Goal: Information Seeking & Learning: Learn about a topic

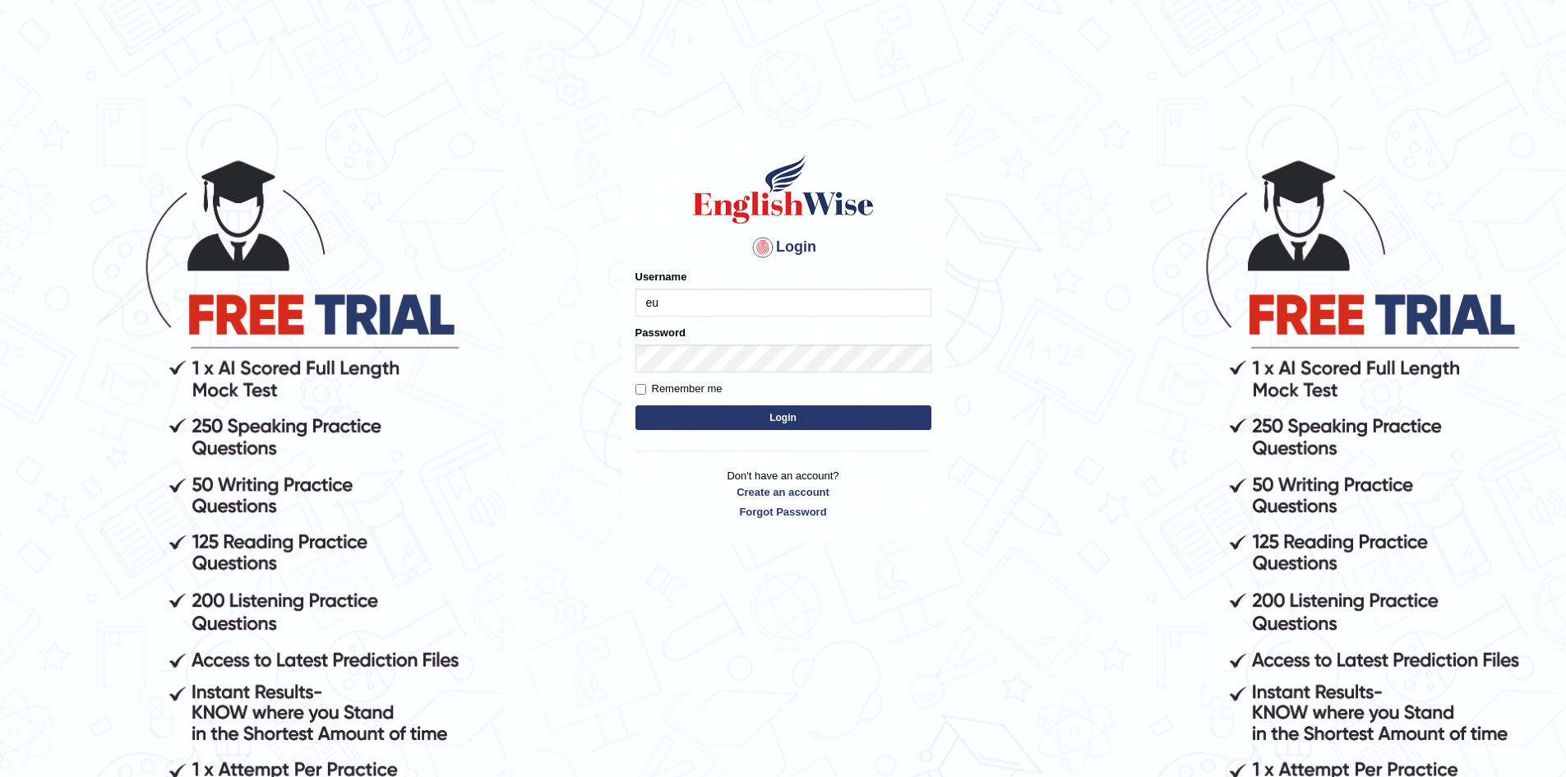
type input "e"
type input "Eunice7589"
click at [644, 385] on input "Remember me" at bounding box center [640, 389] width 11 height 11
checkbox input "true"
click at [718, 419] on button "Login" at bounding box center [783, 417] width 296 height 25
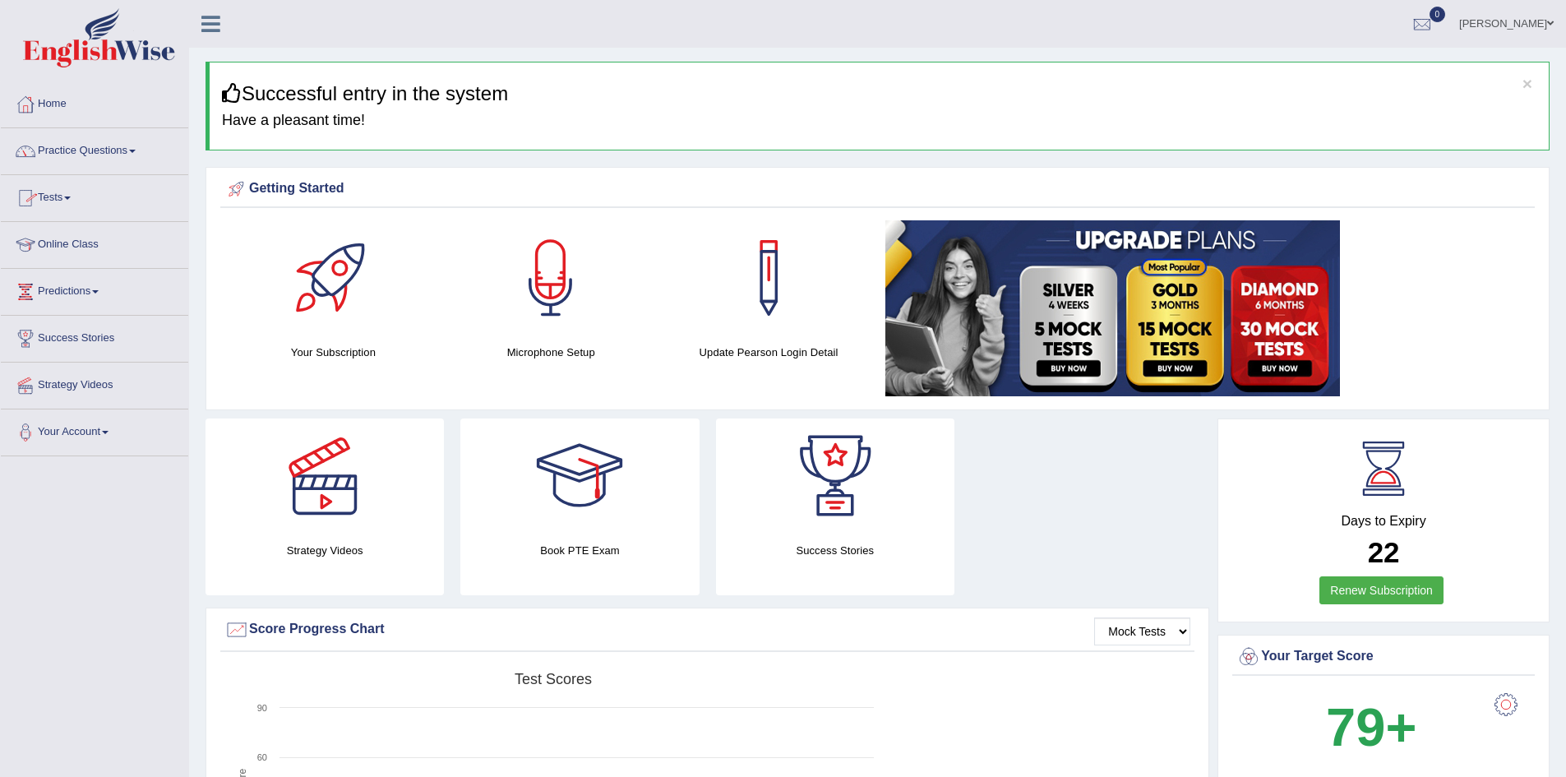
click at [94, 144] on link "Practice Questions" at bounding box center [94, 148] width 187 height 41
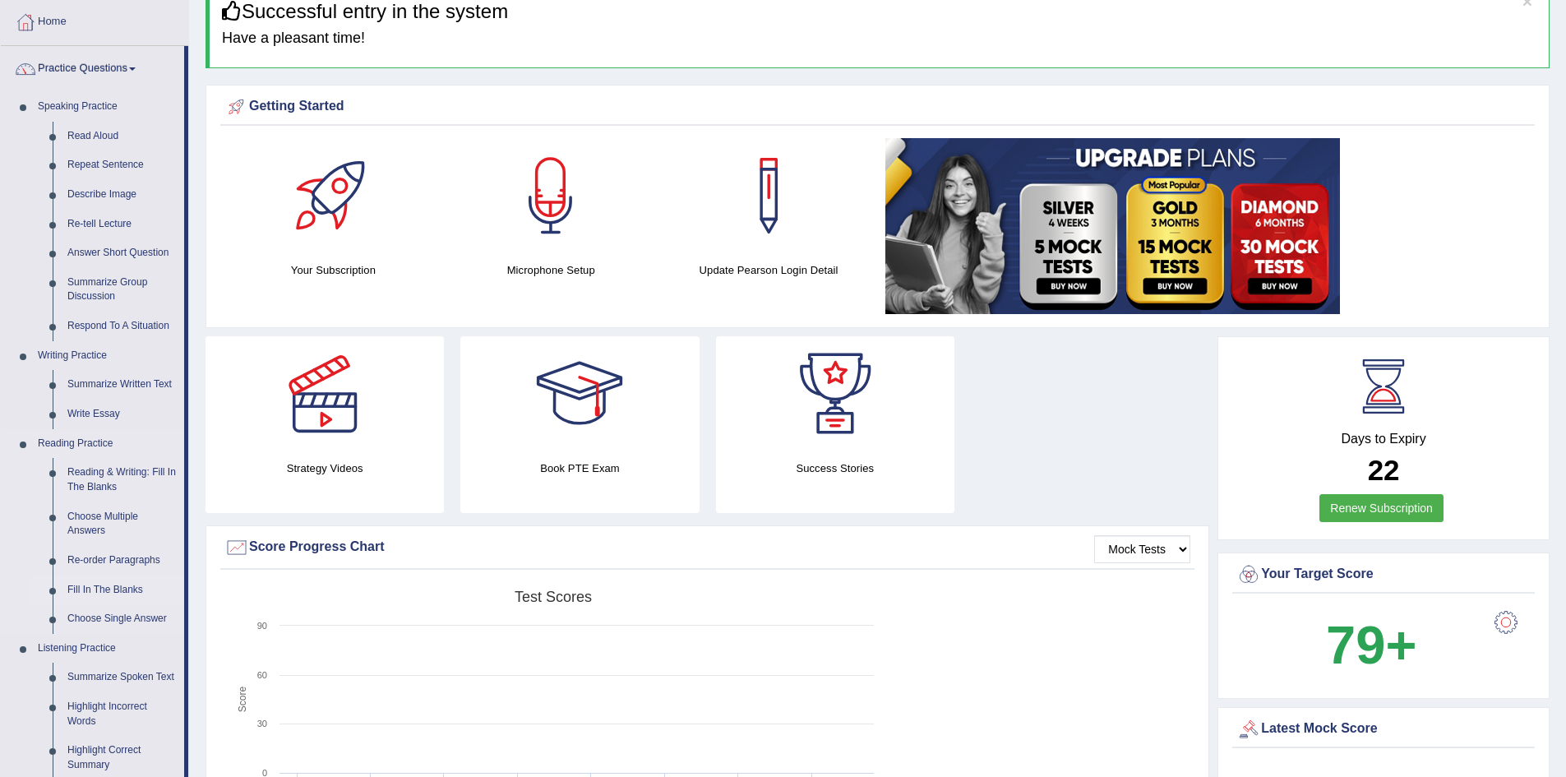
scroll to position [164, 0]
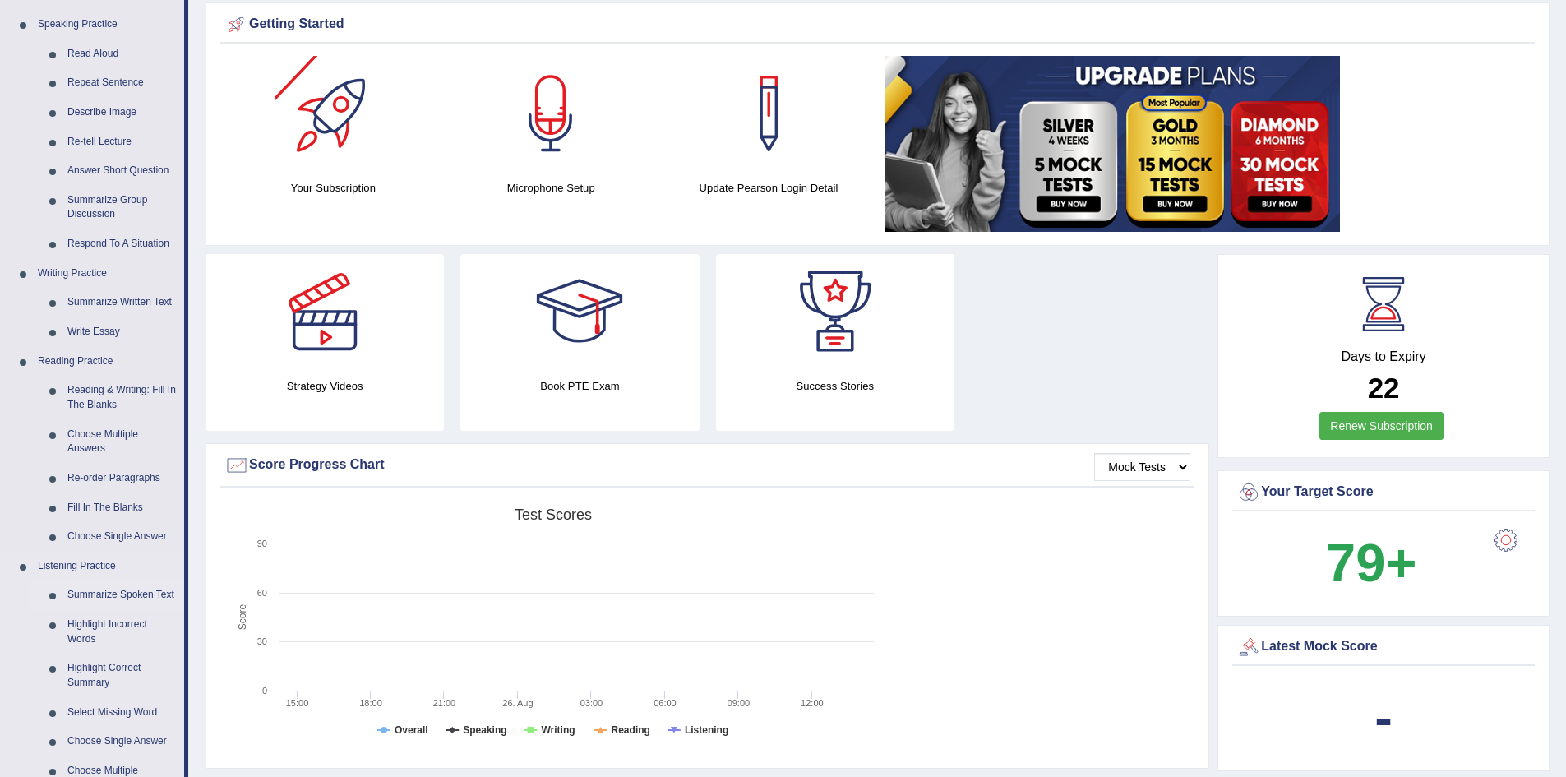
click at [126, 596] on link "Summarize Spoken Text" at bounding box center [122, 595] width 124 height 30
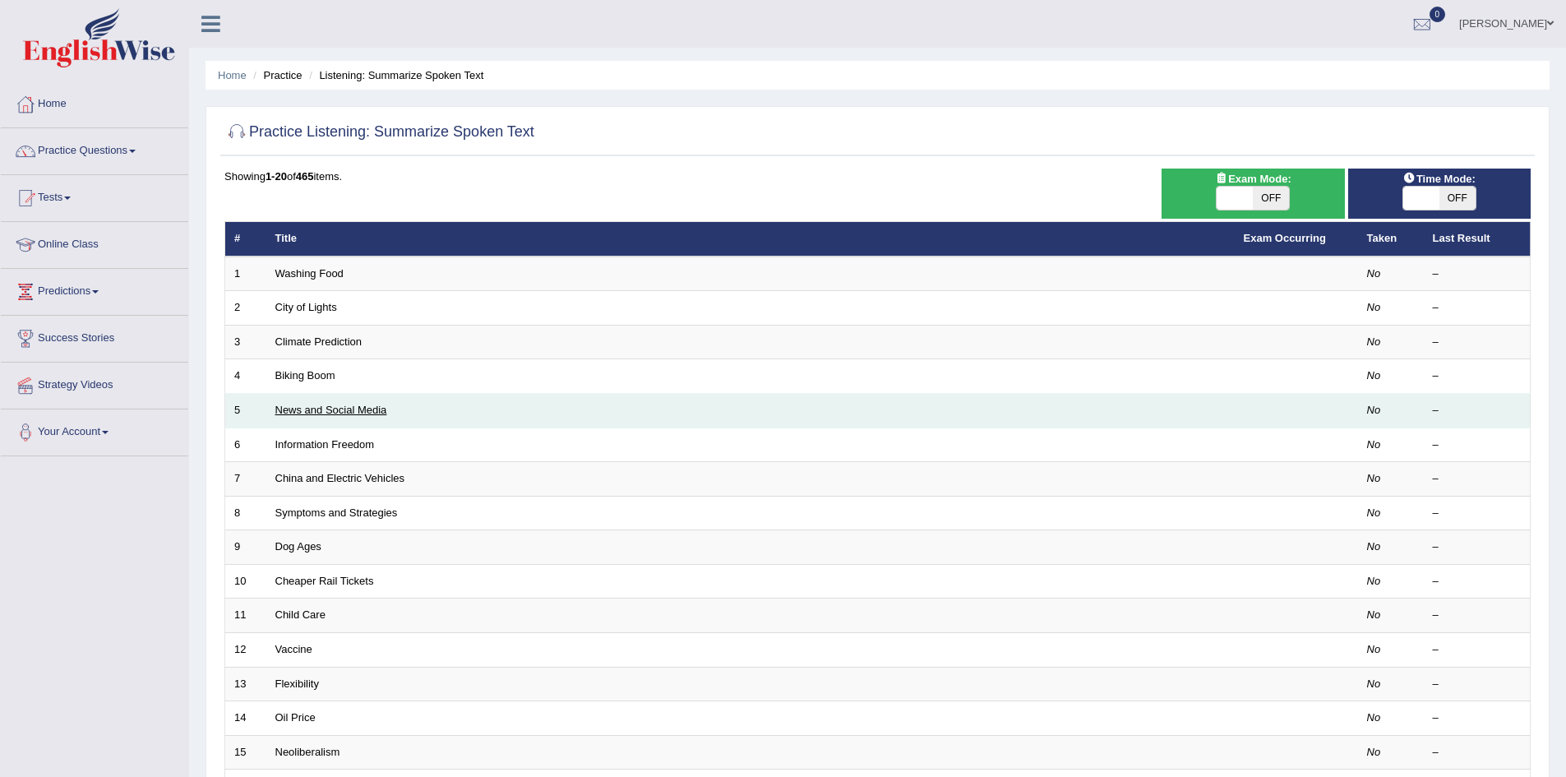
click at [341, 409] on link "News and Social Media" at bounding box center [331, 410] width 112 height 12
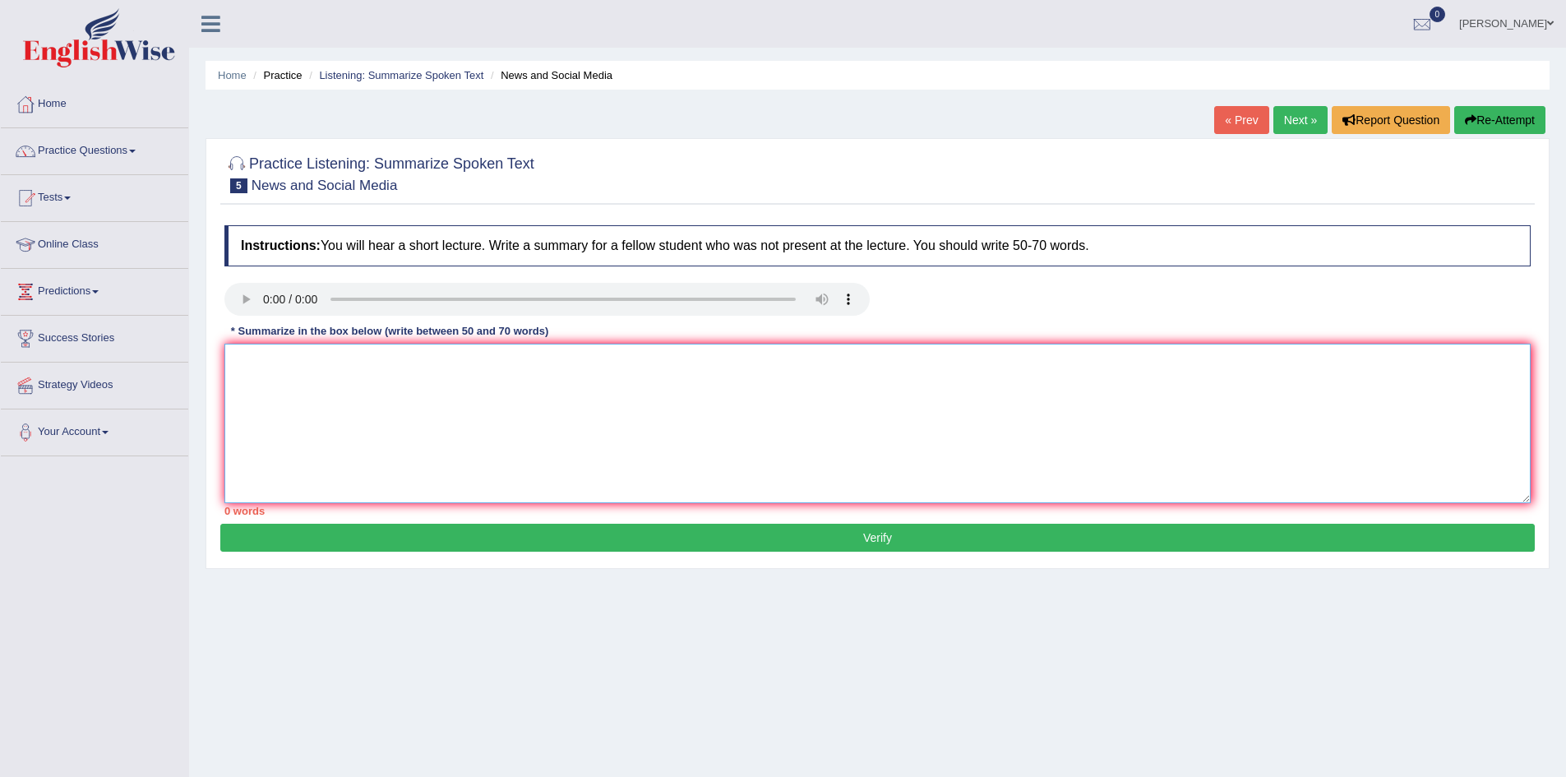
click at [439, 386] on textarea at bounding box center [877, 423] width 1306 height 159
type textarea "The speaker provided a comprehensive overview of , highlighting several ideas. …"
click at [501, 361] on textarea "The speaker provided a comprehensive overview of , highlighting several ideas. …" at bounding box center [877, 423] width 1306 height 159
drag, startPoint x: 501, startPoint y: 362, endPoint x: 556, endPoint y: 358, distance: 55.2
click at [556, 358] on textarea "The speaker provided a comprehensive overview of information, highlighting seve…" at bounding box center [877, 423] width 1306 height 159
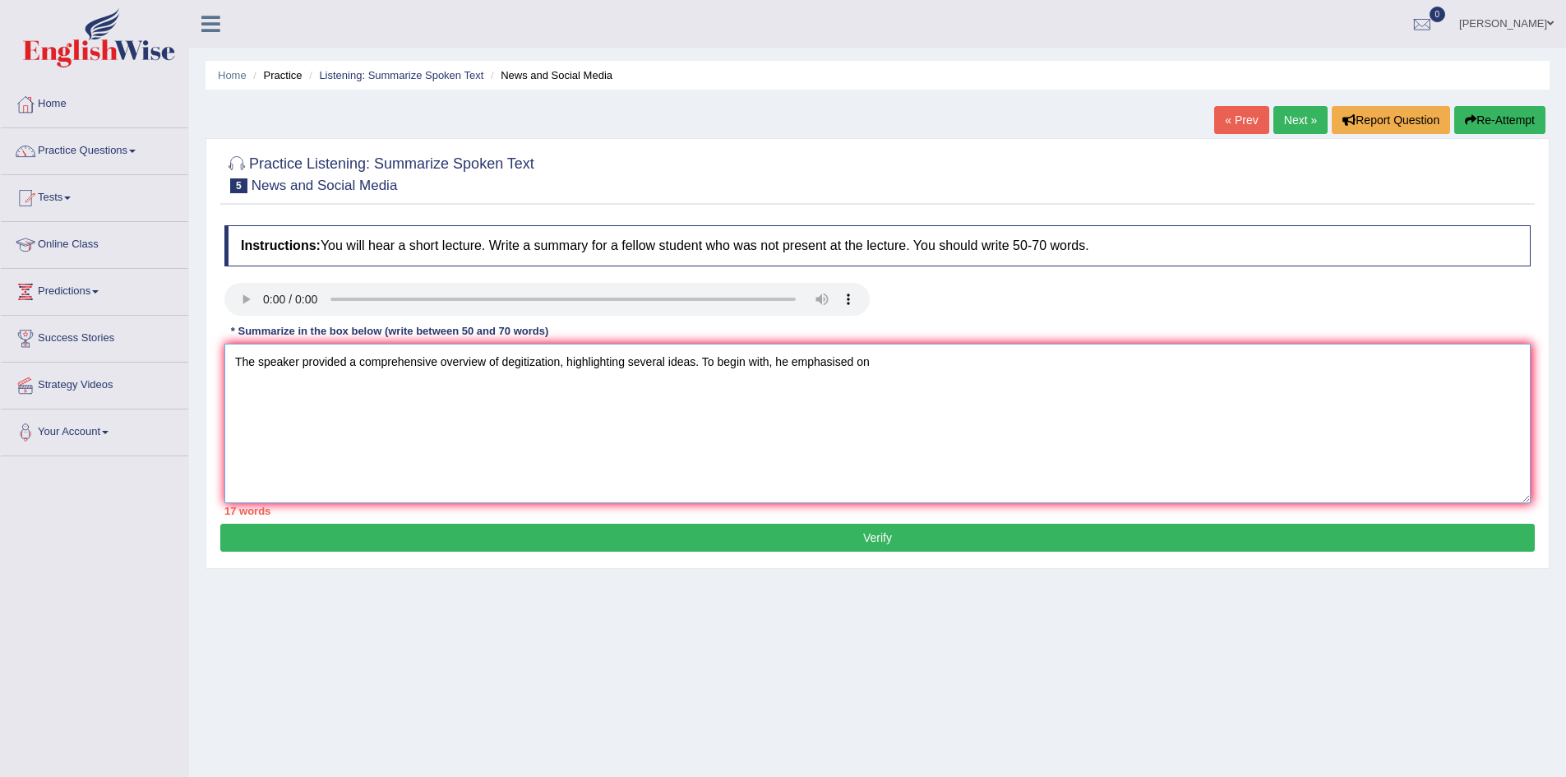
click at [714, 434] on textarea "The speaker provided a comprehensive overview of degitization, highlighting sev…" at bounding box center [877, 423] width 1306 height 159
click at [522, 364] on textarea "The speaker provided a comprehensive overview of degitization, highlighting sev…" at bounding box center [877, 423] width 1306 height 159
click at [887, 365] on textarea "The speaker provided a comprehensive overview of digitization, highlighting sev…" at bounding box center [877, 423] width 1306 height 159
click at [125, 204] on link "Tests" at bounding box center [94, 195] width 187 height 41
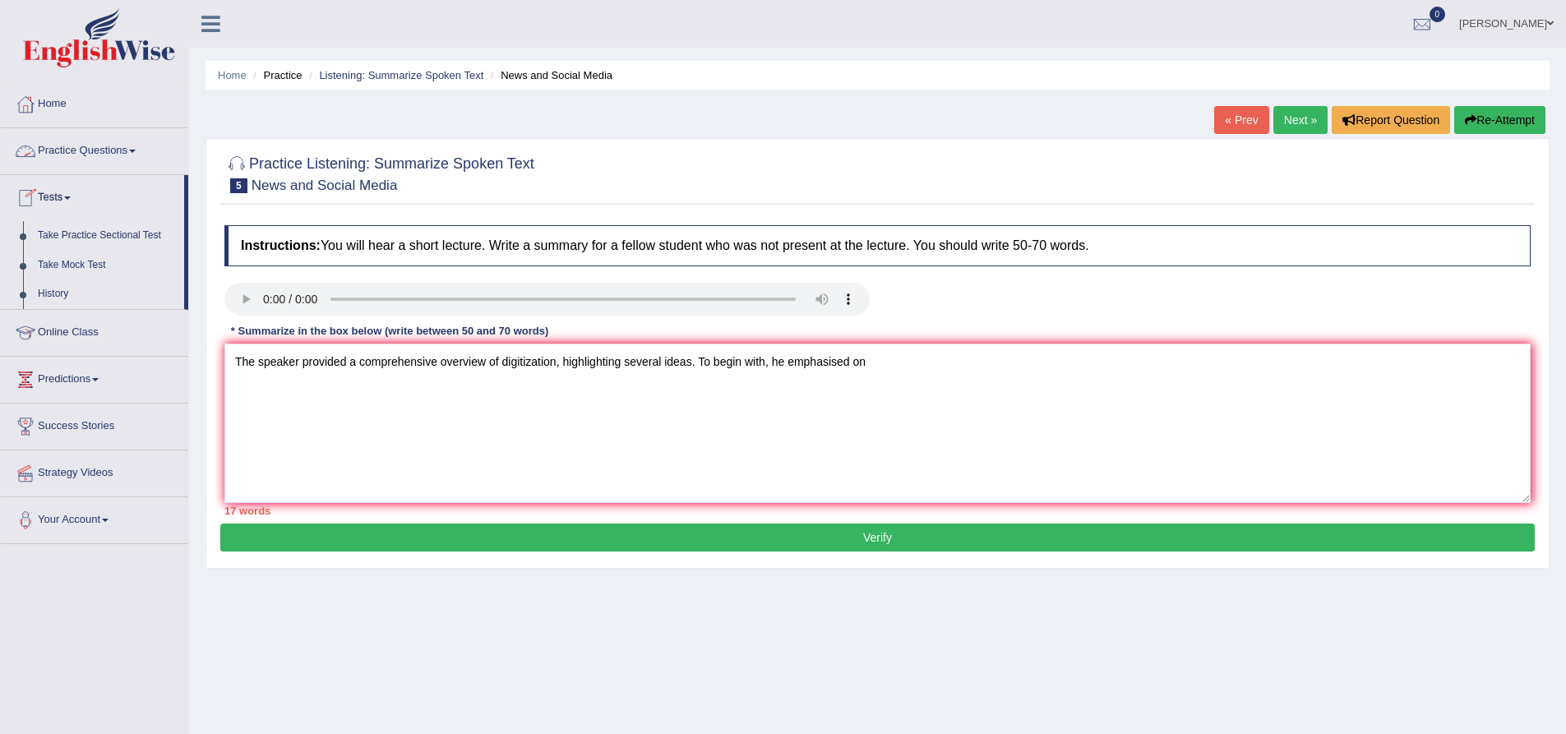
click at [109, 148] on link "Practice Questions" at bounding box center [94, 148] width 187 height 41
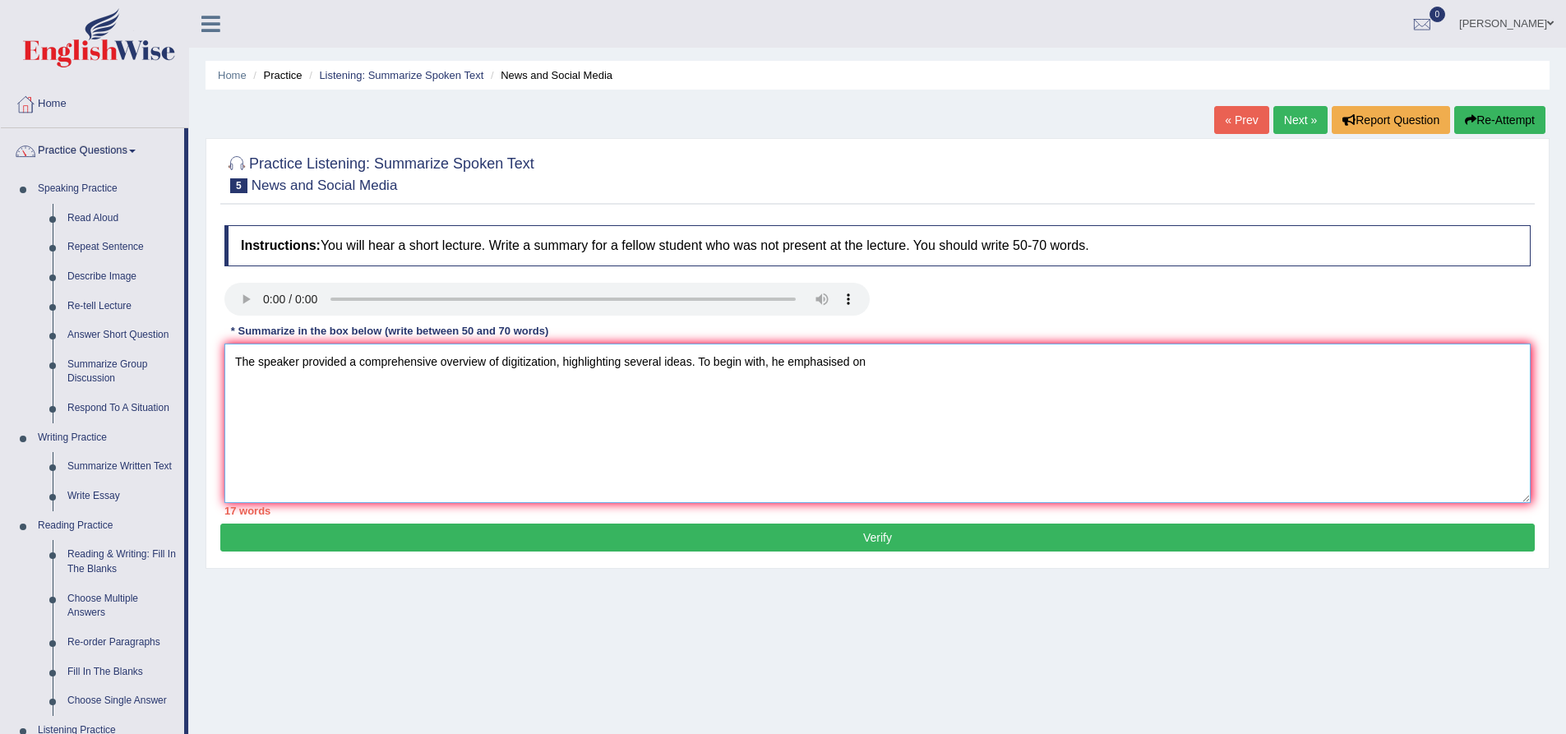
click at [556, 364] on textarea "The speaker provided a comprehensive overview of digitization, highlighting sev…" at bounding box center [877, 423] width 1306 height 159
click at [878, 367] on textarea "The speaker provided a comprehensive overview of digitization, highlighting sev…" at bounding box center [877, 423] width 1306 height 159
drag, startPoint x: 579, startPoint y: 371, endPoint x: 229, endPoint y: 361, distance: 349.5
click at [229, 361] on textarea "The speaker provided a comprehensive overview of digitization, highlighting sev…" at bounding box center [877, 423] width 1306 height 159
paste textarea "[main topic], highlighting several ideas. To begin with, they emphasized [key i…"
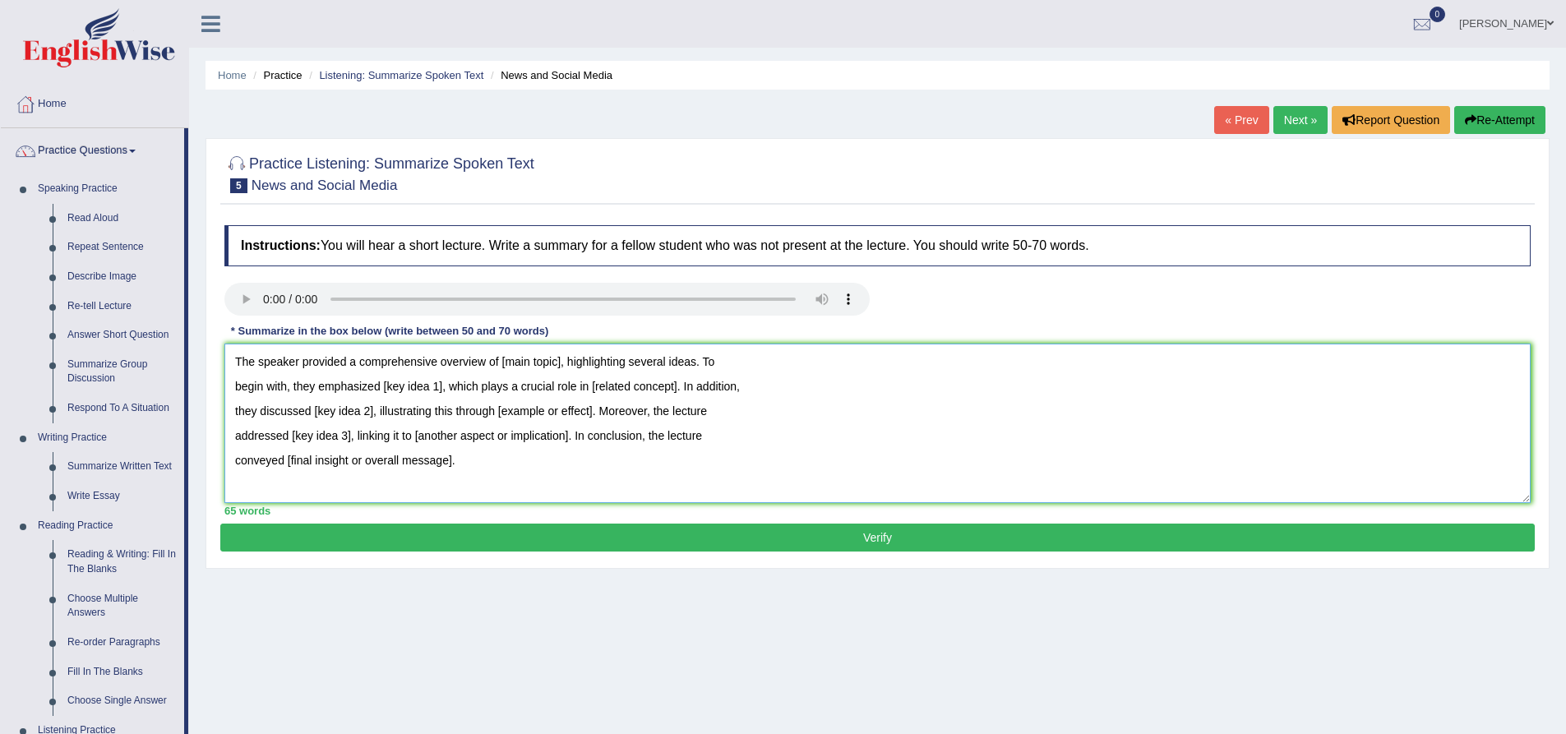
click at [767, 409] on textarea "The speaker provided a comprehensive overview of [main topic], highlighting sev…" at bounding box center [877, 423] width 1306 height 159
drag, startPoint x: 501, startPoint y: 362, endPoint x: 560, endPoint y: 362, distance: 59.2
click at [560, 362] on textarea "The speaker provided a comprehensive overview of [main topic], highlighting sev…" at bounding box center [877, 423] width 1306 height 159
drag, startPoint x: 502, startPoint y: 361, endPoint x: 553, endPoint y: 364, distance: 51.1
click at [553, 364] on textarea "The speaker provided a comprehensive overview of digitization, highlighting sev…" at bounding box center [877, 423] width 1306 height 159
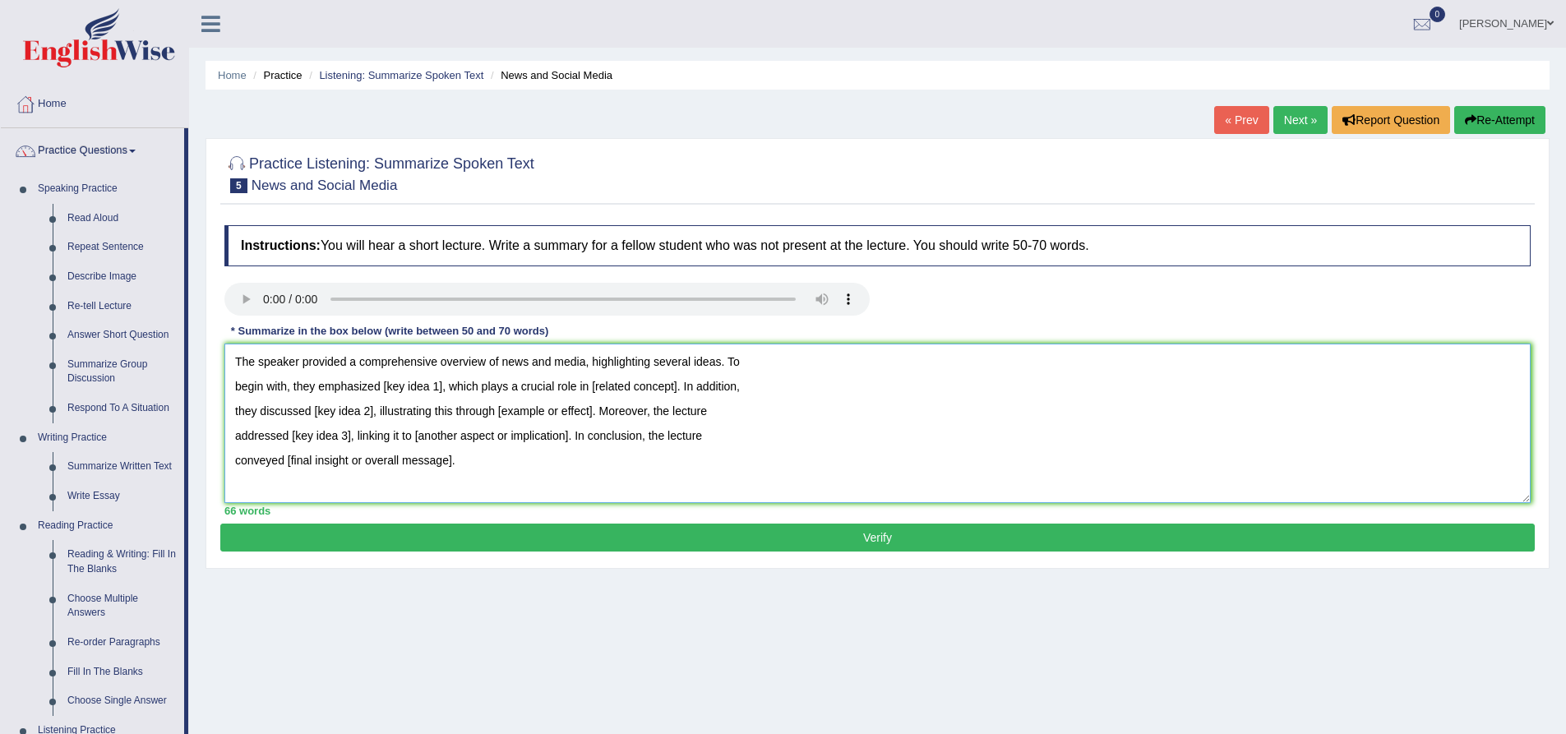
drag, startPoint x: 382, startPoint y: 385, endPoint x: 441, endPoint y: 385, distance: 59.2
click at [441, 385] on textarea "The speaker provided a comprehensive overview of news and media, highlighting s…" at bounding box center [877, 423] width 1306 height 159
drag, startPoint x: 672, startPoint y: 388, endPoint x: 756, endPoint y: 389, distance: 84.7
click at [756, 389] on textarea "The speaker provided a comprehensive overview of news and media, highlighting s…" at bounding box center [877, 423] width 1306 height 159
click at [672, 385] on textarea "The speaker provided a comprehensive overview of news and media, highlighting s…" at bounding box center [877, 423] width 1306 height 159
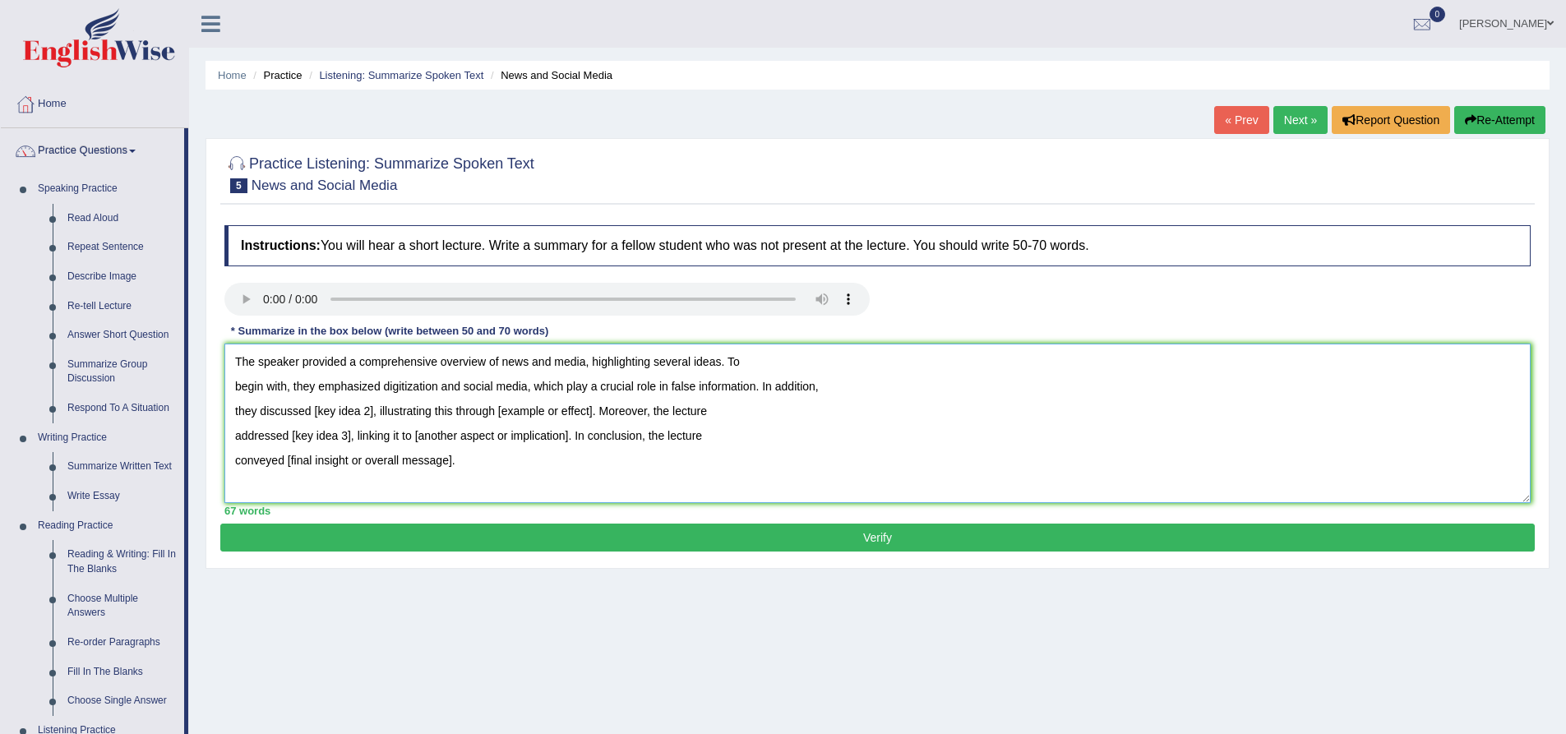
drag, startPoint x: 313, startPoint y: 409, endPoint x: 373, endPoint y: 414, distance: 60.2
click at [373, 414] on textarea "The speaker provided a comprehensive overview of news and media, highlighting s…" at bounding box center [877, 423] width 1306 height 159
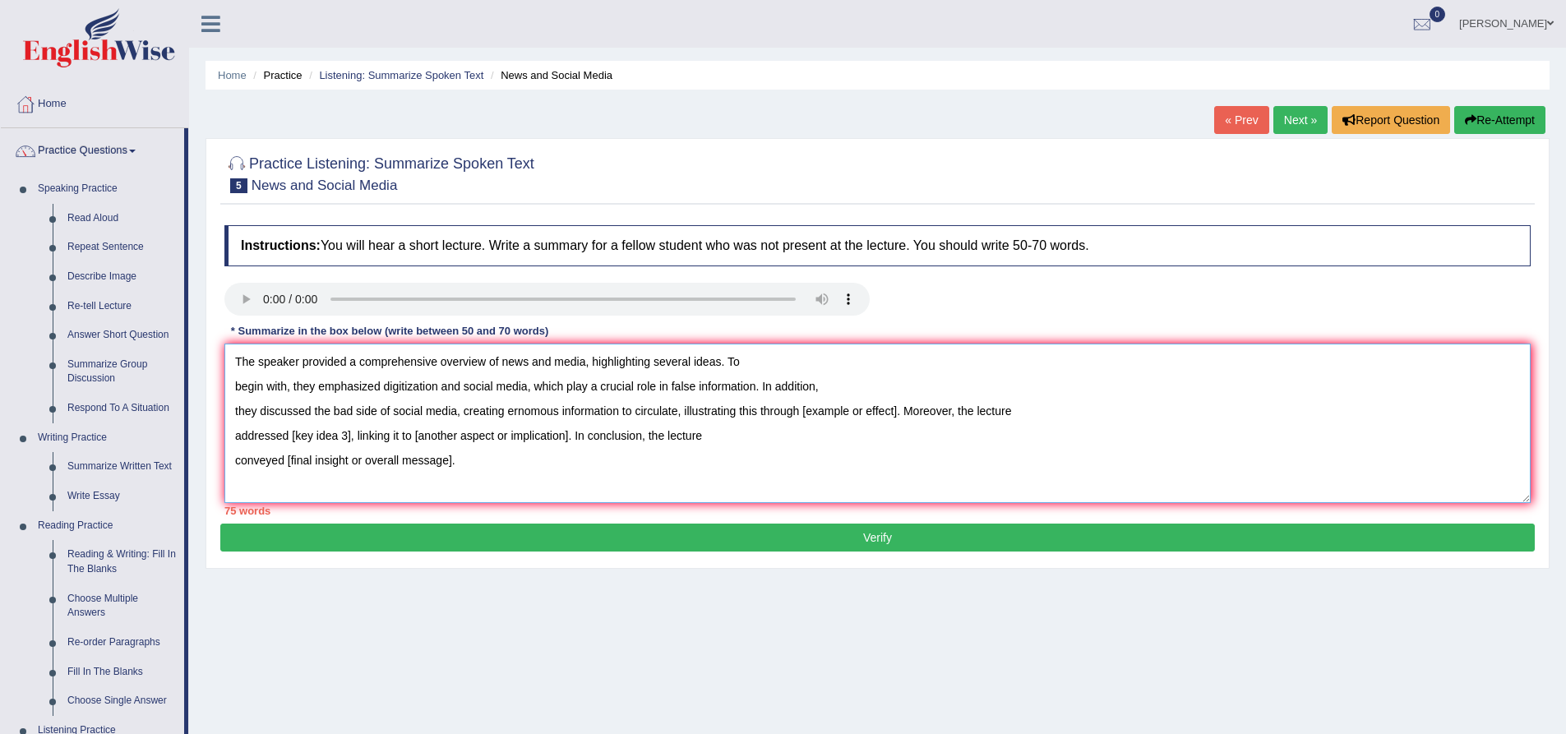
click at [526, 414] on textarea "The speaker provided a comprehensive overview of news and media, highlighting s…" at bounding box center [877, 423] width 1306 height 159
click at [802, 409] on textarea "The speaker provided a comprehensive overview of news and media, highlighting s…" at bounding box center [877, 423] width 1306 height 159
drag, startPoint x: 803, startPoint y: 409, endPoint x: 896, endPoint y: 408, distance: 92.9
click at [896, 408] on textarea "The speaker provided a comprehensive overview of news and media, highlighting s…" at bounding box center [877, 423] width 1306 height 159
click at [1004, 412] on textarea "The speaker provided a comprehensive overview of news and media, highlighting s…" at bounding box center [877, 423] width 1306 height 159
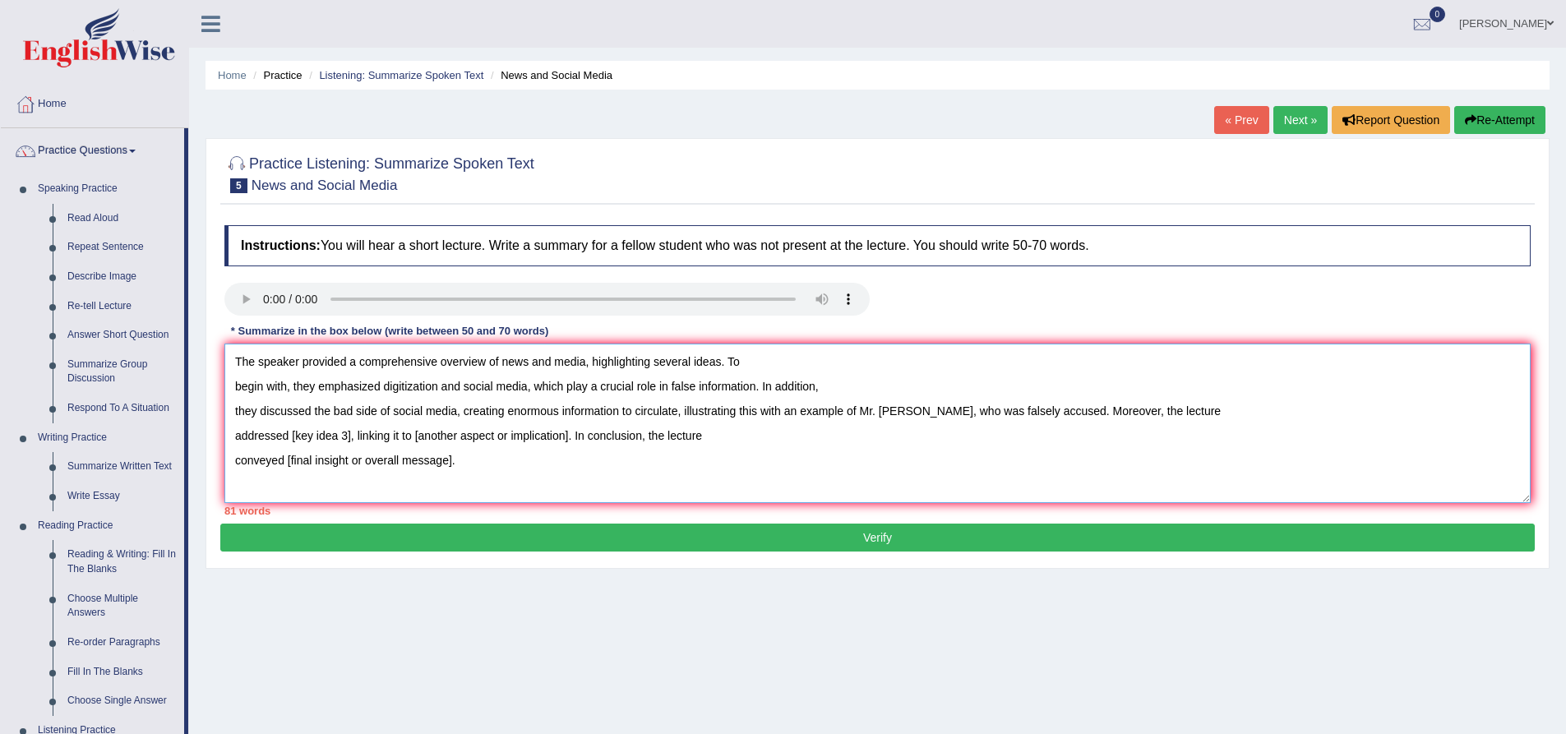
drag, startPoint x: 291, startPoint y: 436, endPoint x: 350, endPoint y: 439, distance: 59.2
click at [350, 439] on textarea "The speaker provided a comprehensive overview of news and media, highlighting s…" at bounding box center [877, 423] width 1306 height 159
drag, startPoint x: 912, startPoint y: 411, endPoint x: 1007, endPoint y: 410, distance: 95.4
click at [1007, 410] on textarea "The speaker provided a comprehensive overview of news and media, highlighting s…" at bounding box center [877, 423] width 1306 height 159
click at [513, 473] on textarea "The speaker provided a comprehensive overview of news and media, highlighting s…" at bounding box center [877, 423] width 1306 height 159
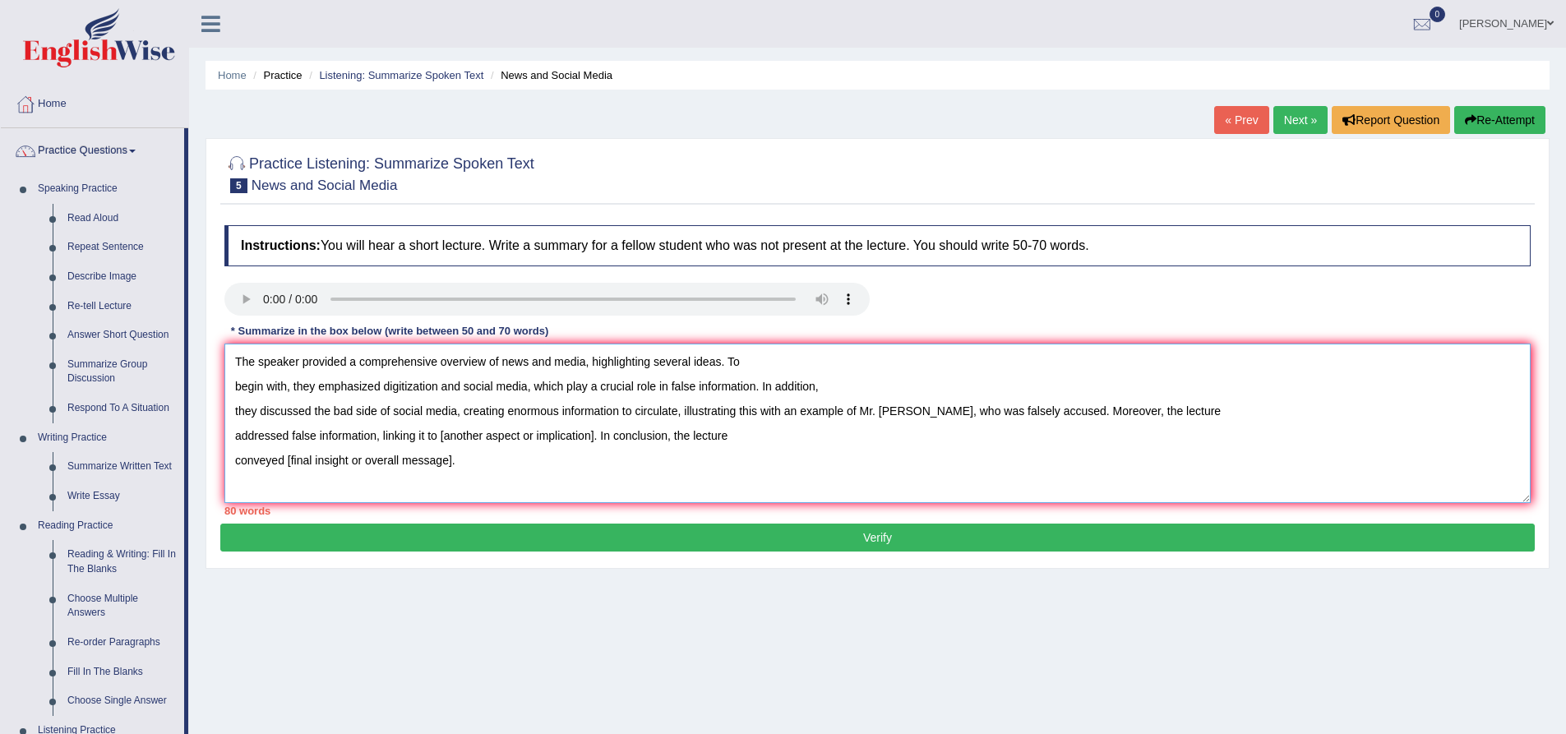
drag, startPoint x: 439, startPoint y: 436, endPoint x: 592, endPoint y: 436, distance: 152.9
click at [592, 436] on textarea "The speaker provided a comprehensive overview of news and media, highlighting s…" at bounding box center [877, 423] width 1306 height 159
drag, startPoint x: 595, startPoint y: 436, endPoint x: 615, endPoint y: 466, distance: 36.3
click at [615, 466] on textarea "The speaker provided a comprehensive overview of news and media, highlighting s…" at bounding box center [877, 423] width 1306 height 159
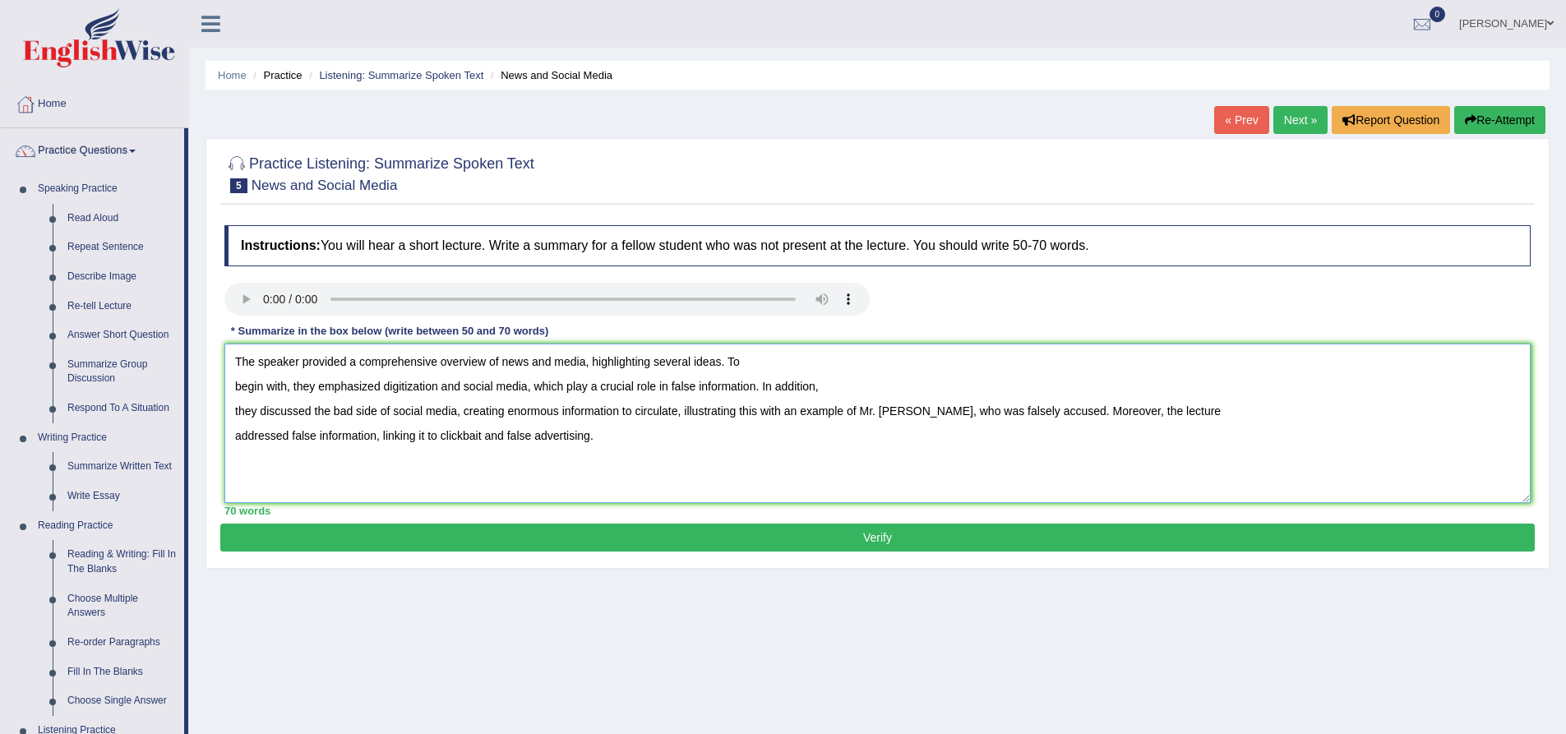
click at [766, 471] on textarea "The speaker provided a comprehensive overview of news and media, highlighting s…" at bounding box center [877, 423] width 1306 height 159
type textarea "The speaker provided a comprehensive overview of news and media, highlighting s…"
click at [878, 537] on button "Verify" at bounding box center [877, 538] width 1314 height 28
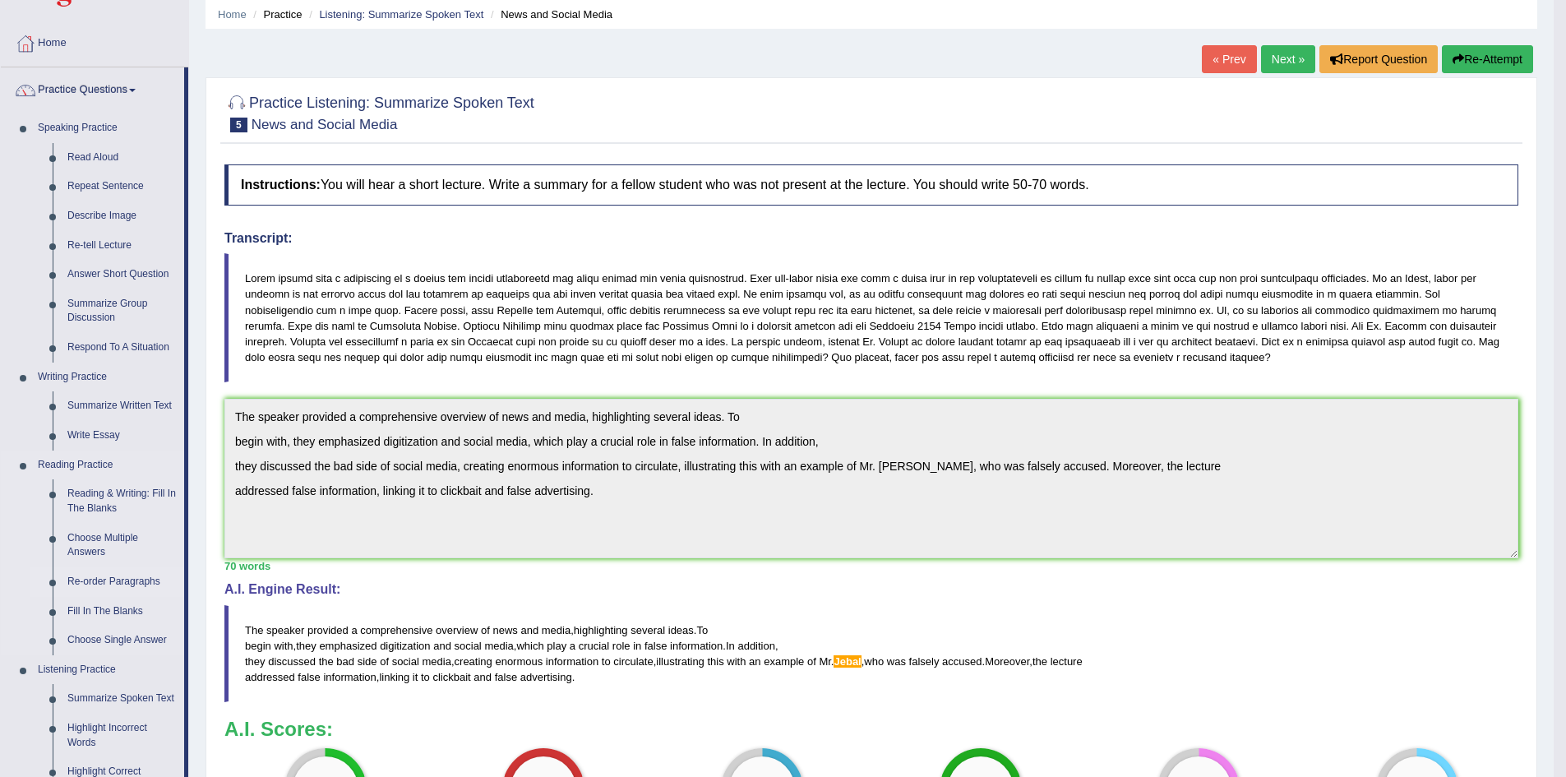
scroll to position [164, 0]
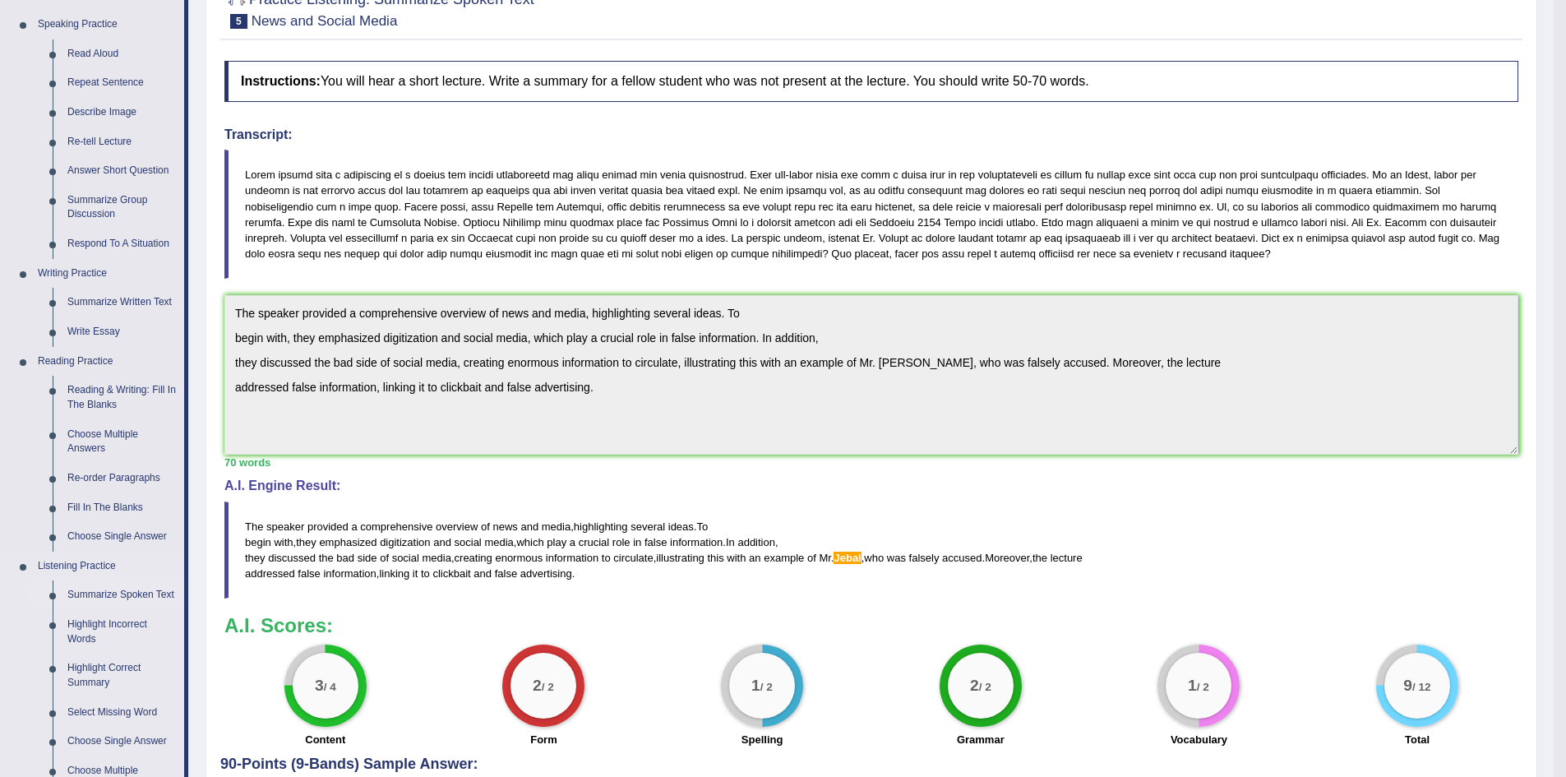
click at [122, 595] on link "Summarize Spoken Text" at bounding box center [122, 595] width 124 height 30
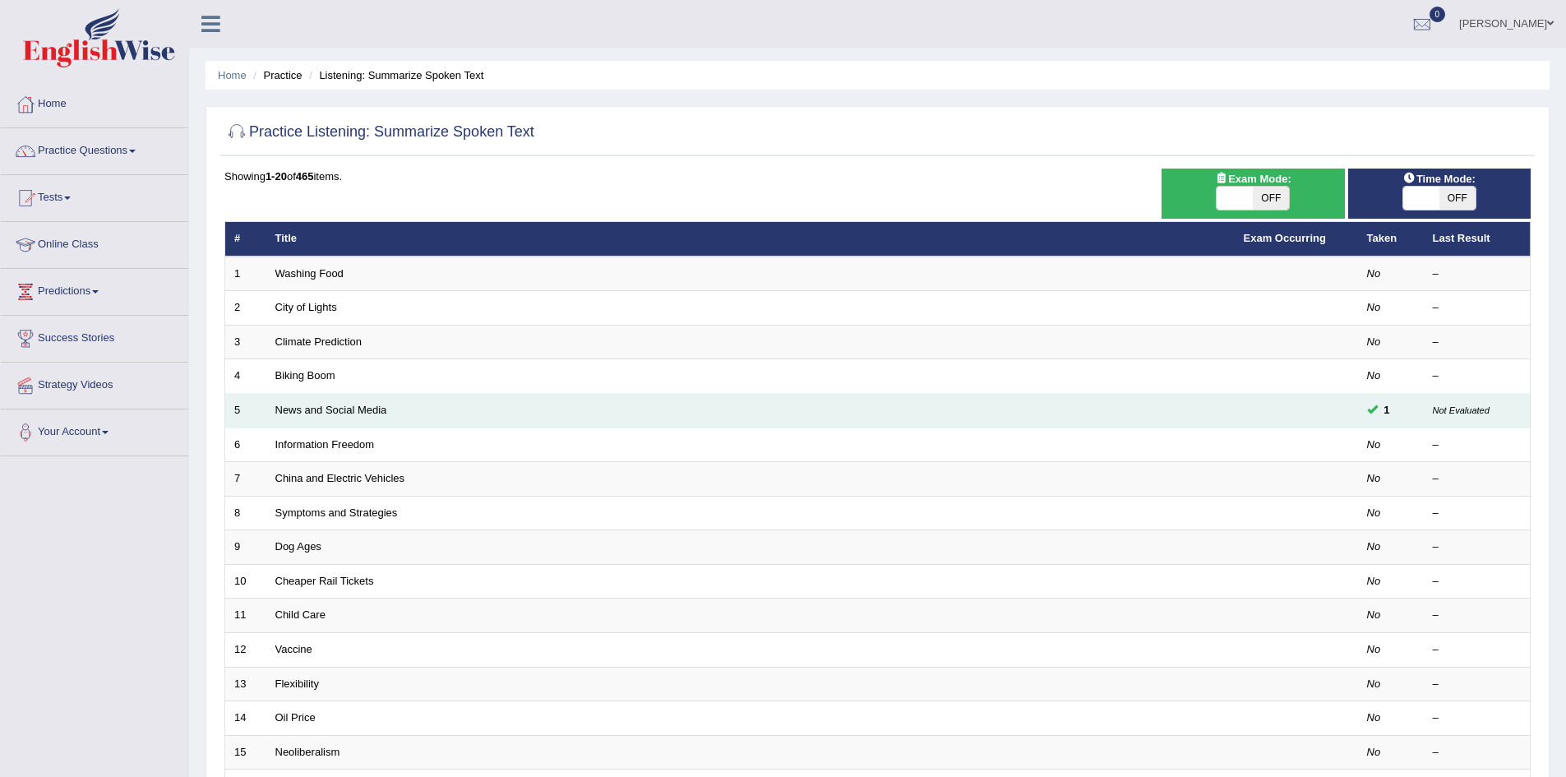
click at [1282, 408] on td at bounding box center [1296, 411] width 123 height 35
click at [321, 409] on link "News and Social Media" at bounding box center [331, 410] width 112 height 12
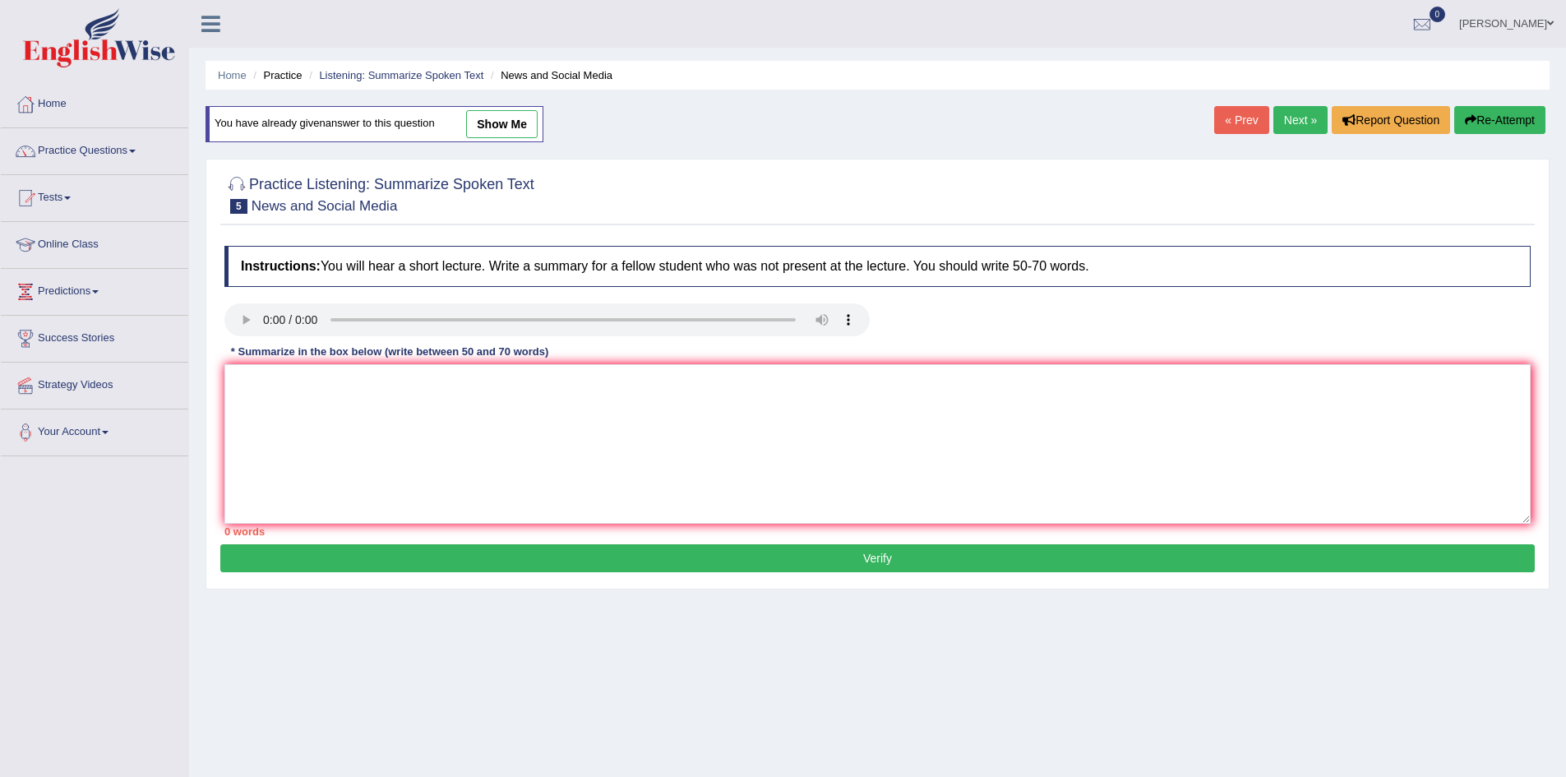
click at [496, 121] on link "show me" at bounding box center [502, 124] width 72 height 28
type textarea "The speaker provided a comprehensive overview of news and media, highlighting s…"
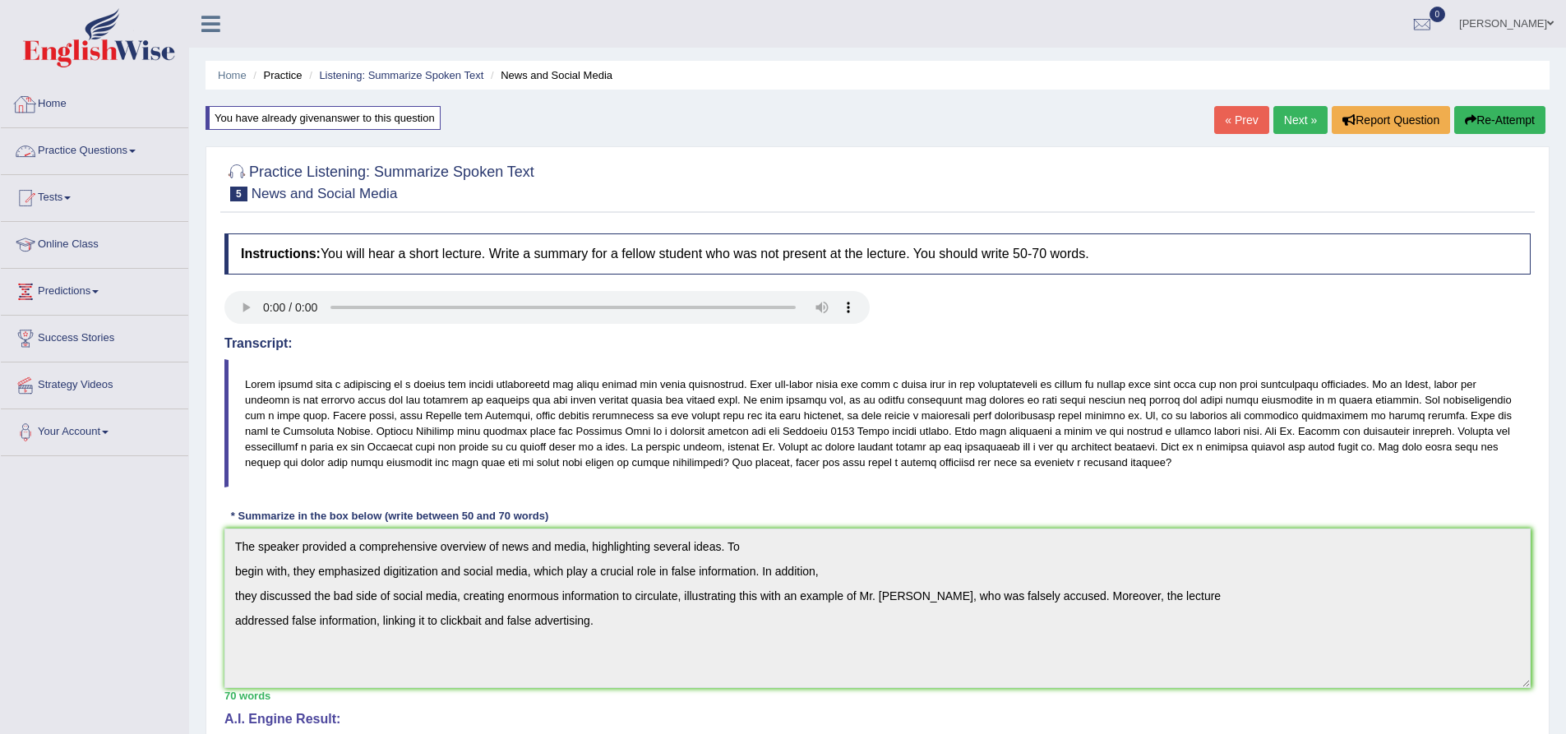
click at [113, 151] on link "Practice Questions" at bounding box center [94, 148] width 187 height 41
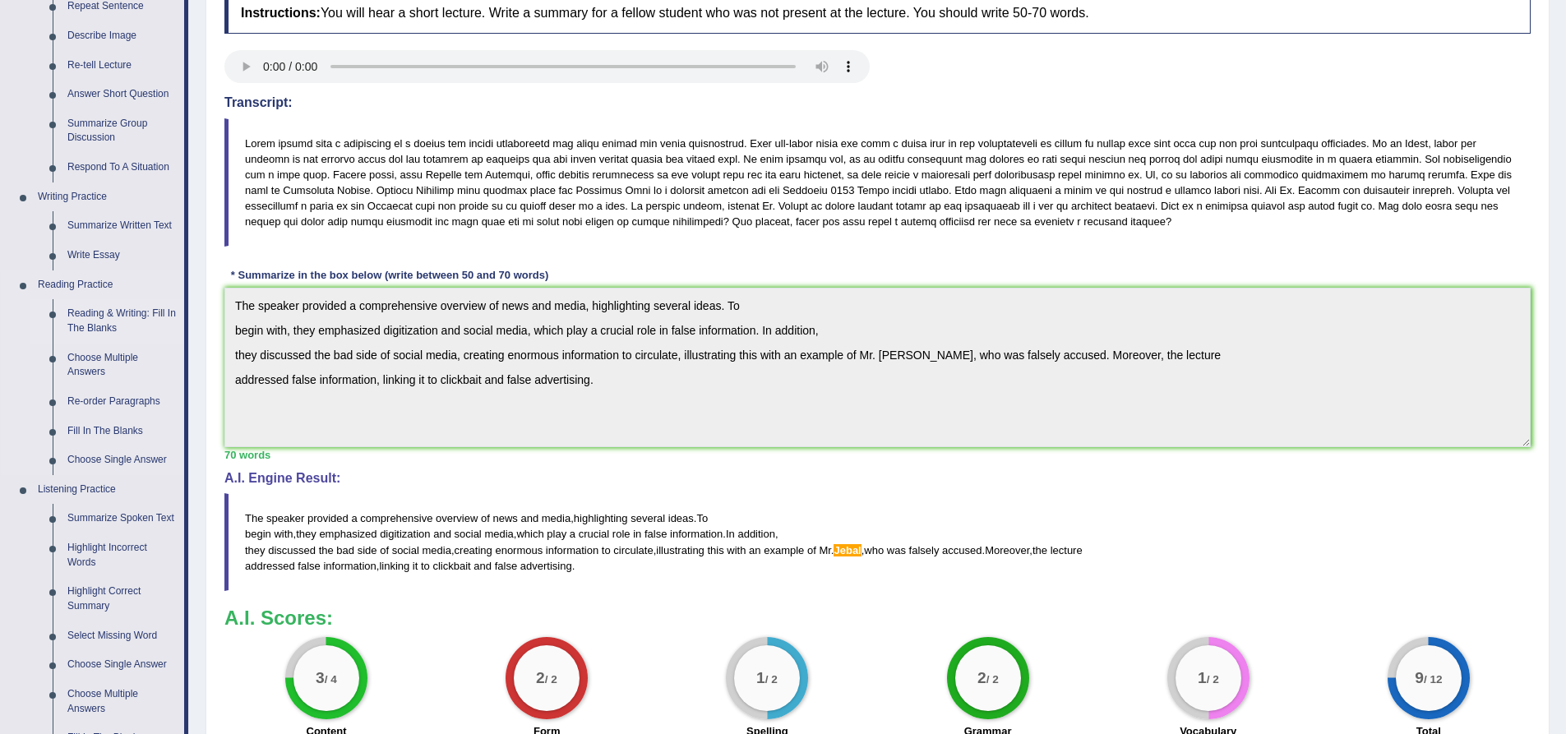
scroll to position [247, 0]
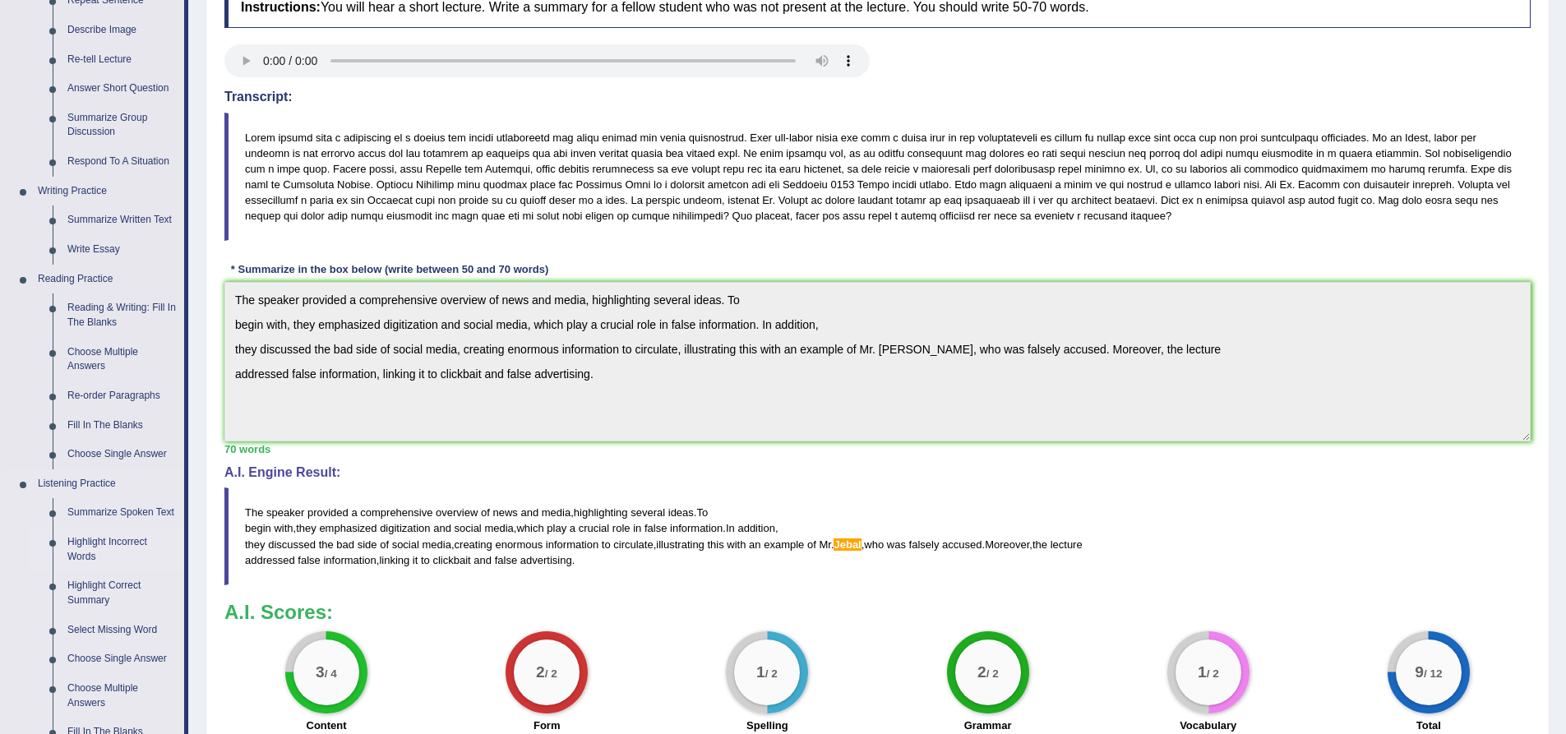
click at [114, 543] on link "Highlight Incorrect Words" at bounding box center [122, 550] width 124 height 44
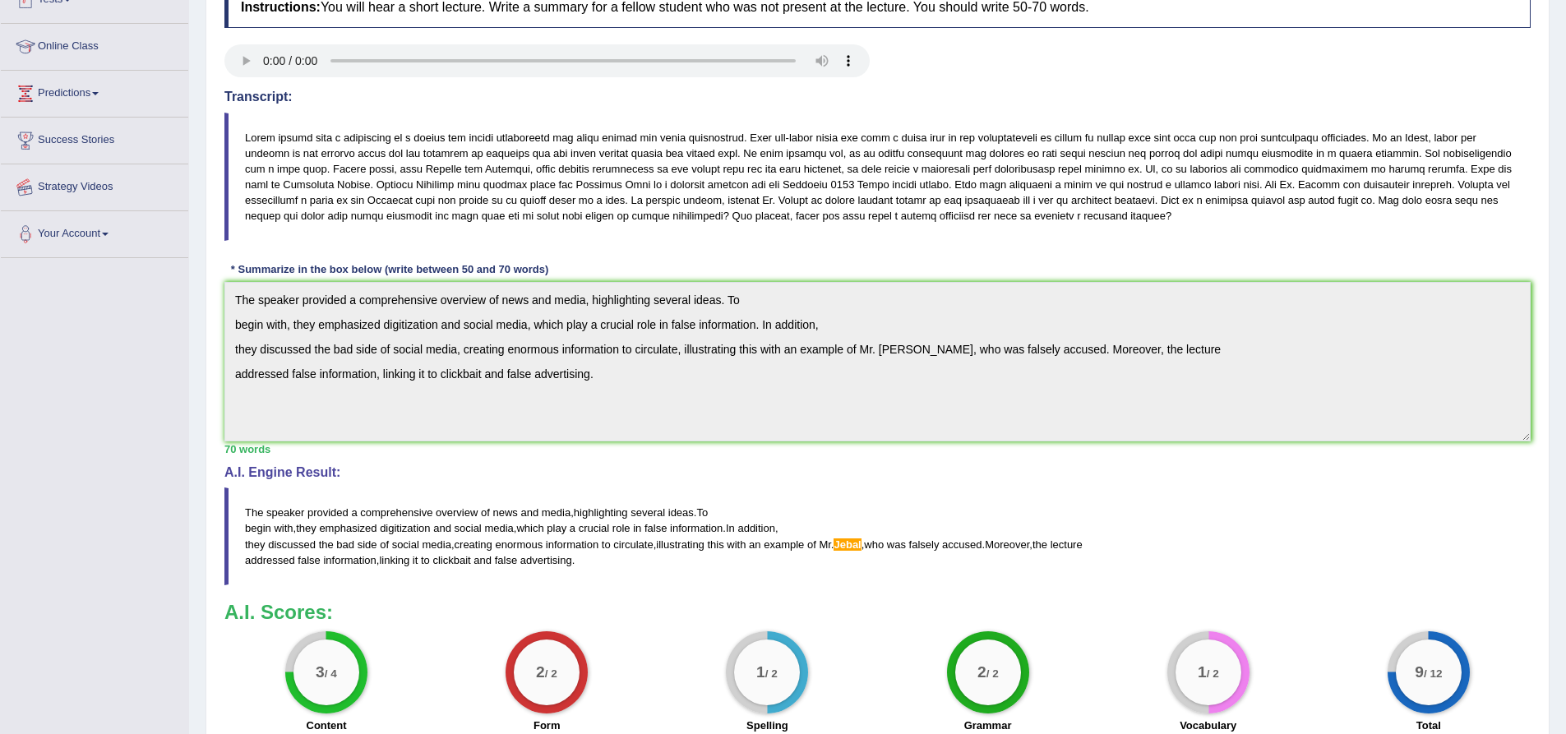
scroll to position [404, 0]
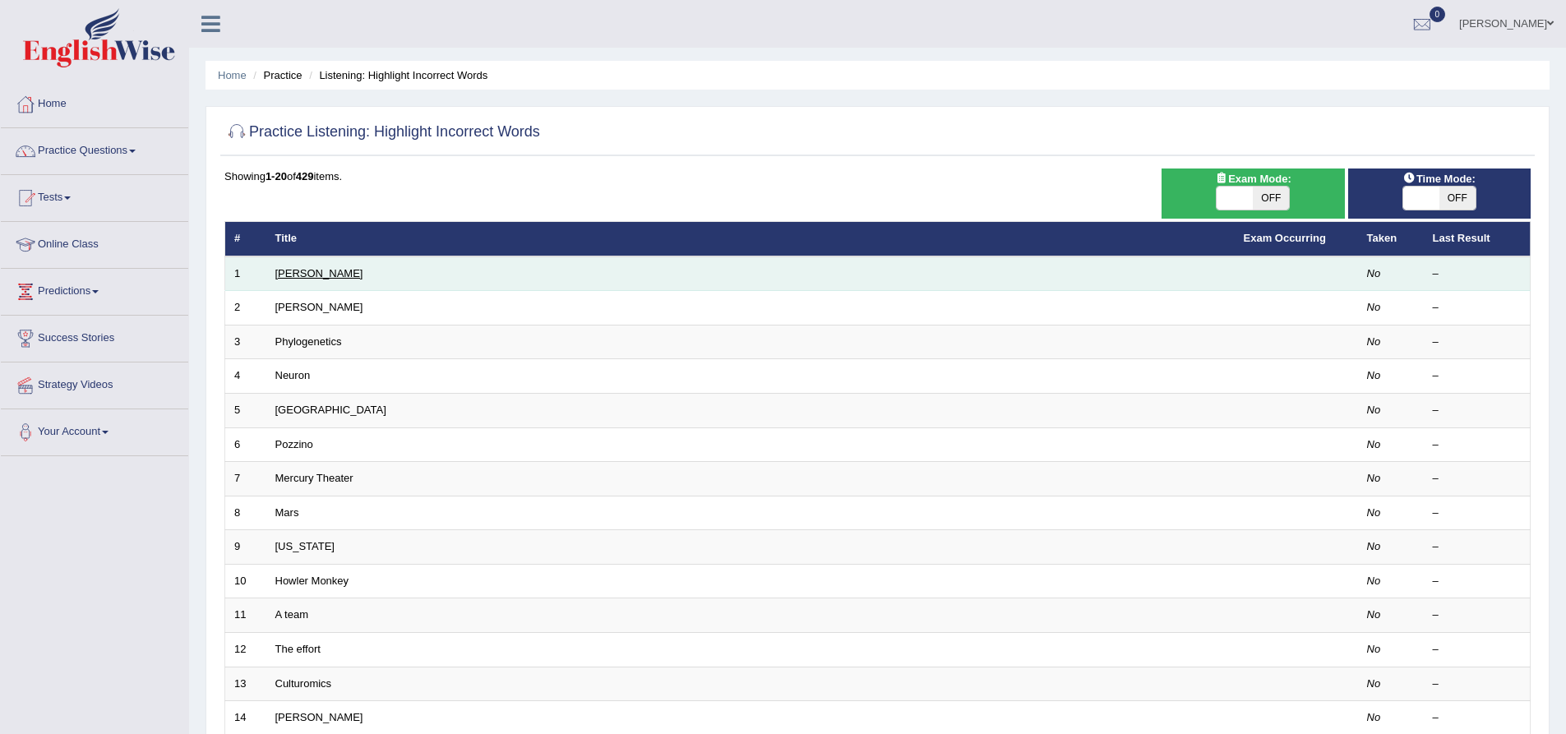
click at [300, 271] on link "Harold" at bounding box center [319, 273] width 88 height 12
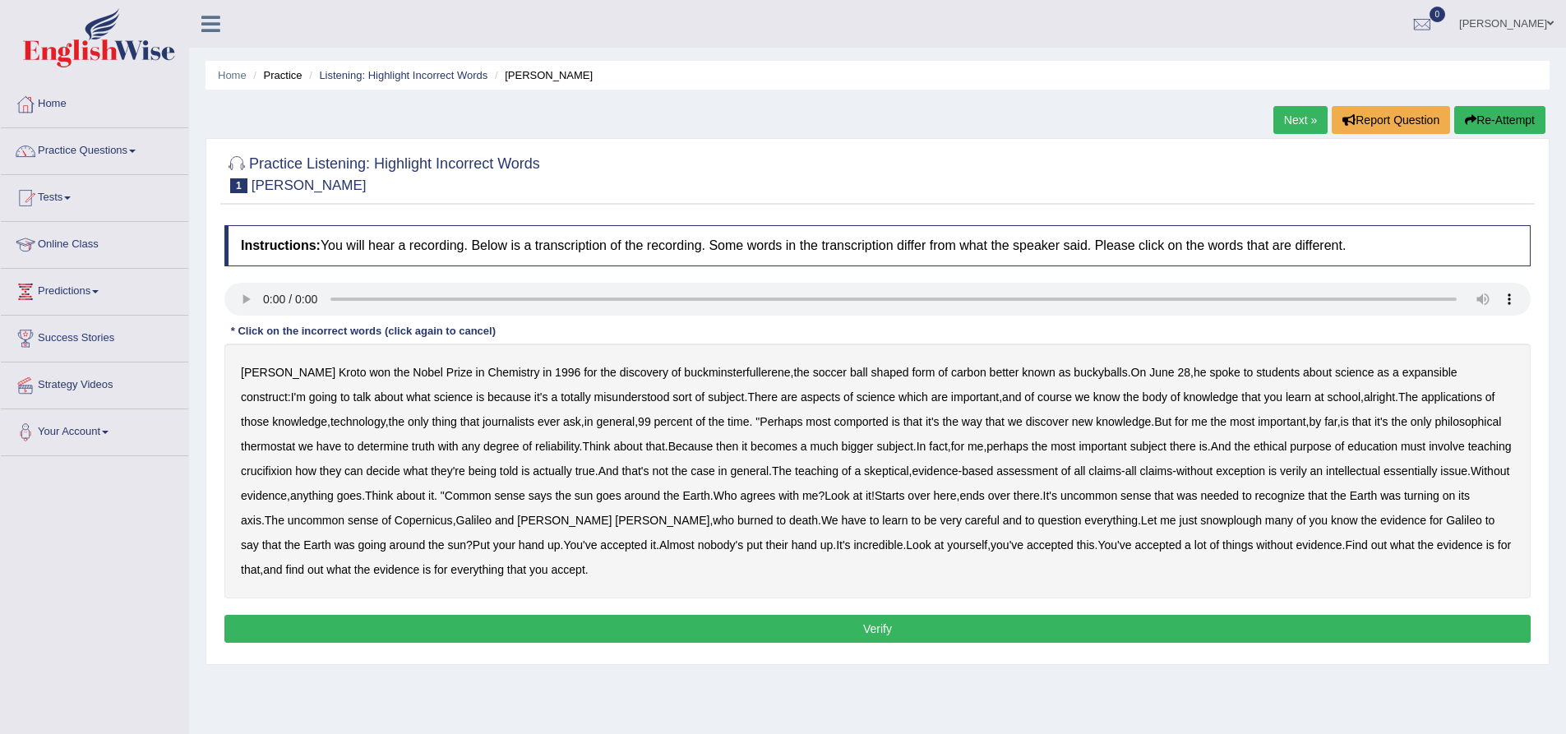
click at [1402, 374] on b "expansible" at bounding box center [1429, 372] width 55 height 13
click at [834, 425] on b "comported" at bounding box center [861, 421] width 54 height 13
click at [295, 440] on b "thermostat" at bounding box center [268, 446] width 54 height 13
click at [292, 464] on b "crucifixion" at bounding box center [266, 470] width 51 height 13
click at [802, 475] on div "Harold Kroto won the Nobel Prize in Chemistry in 1996 for the discovery of buck…" at bounding box center [877, 471] width 1306 height 255
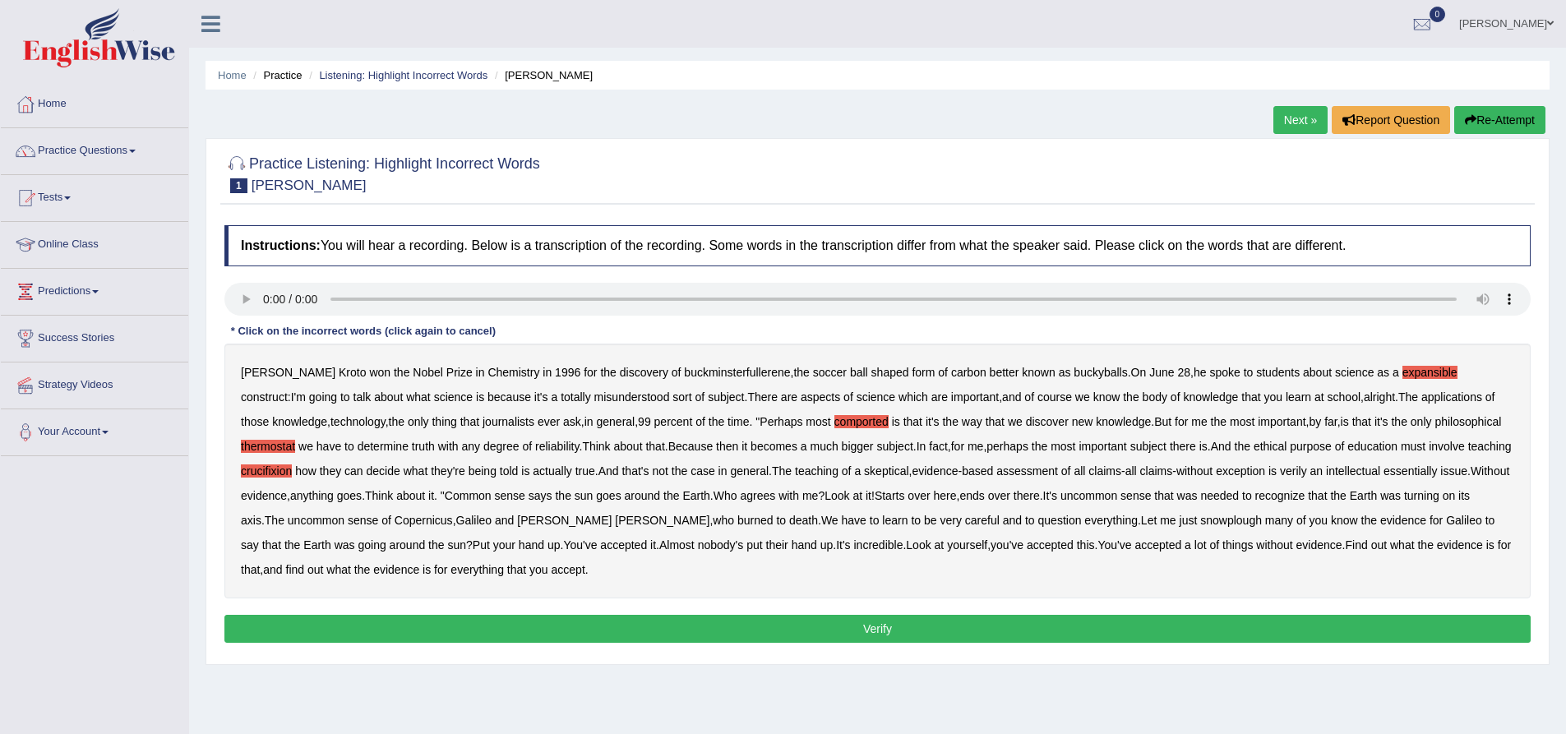
click at [842, 472] on b "of" at bounding box center [847, 470] width 10 height 13
click at [1280, 473] on b "verily" at bounding box center [1293, 470] width 27 height 13
click at [713, 519] on b "who" at bounding box center [723, 520] width 21 height 13
click at [1200, 523] on b "snowplough" at bounding box center [1231, 520] width 62 height 13
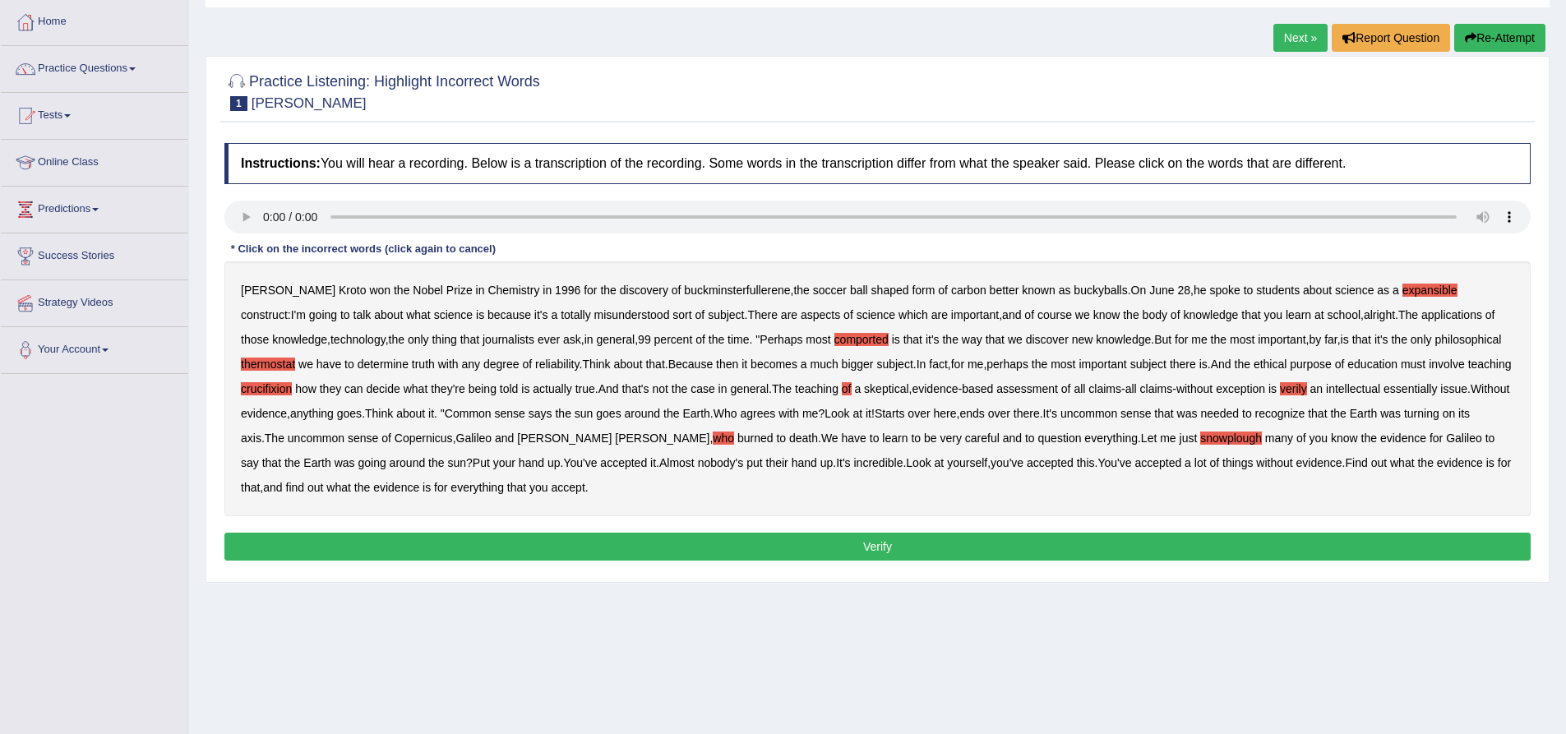
click at [869, 547] on button "Verify" at bounding box center [877, 547] width 1306 height 28
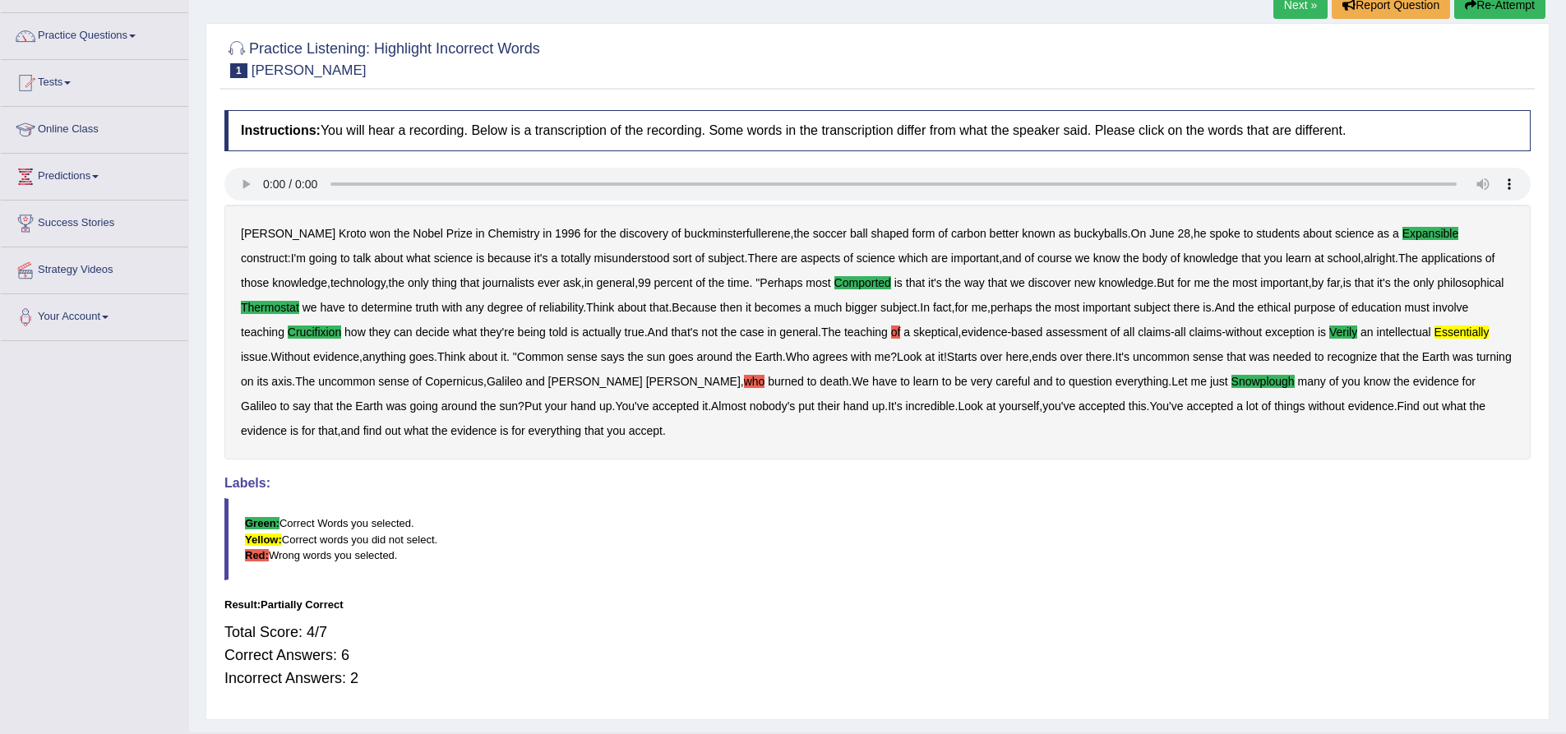
scroll to position [155, 0]
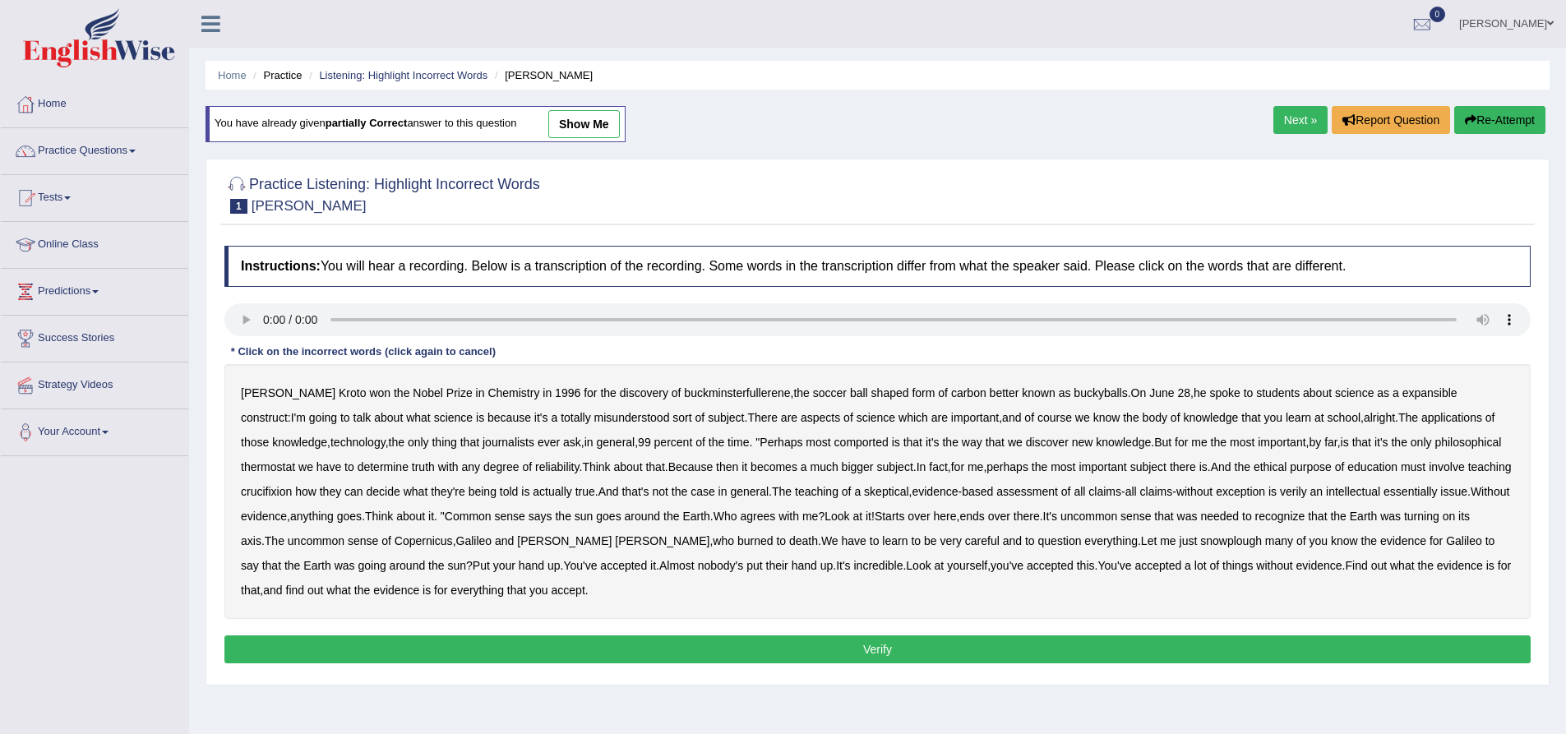
click at [580, 122] on link "show me" at bounding box center [584, 124] width 72 height 28
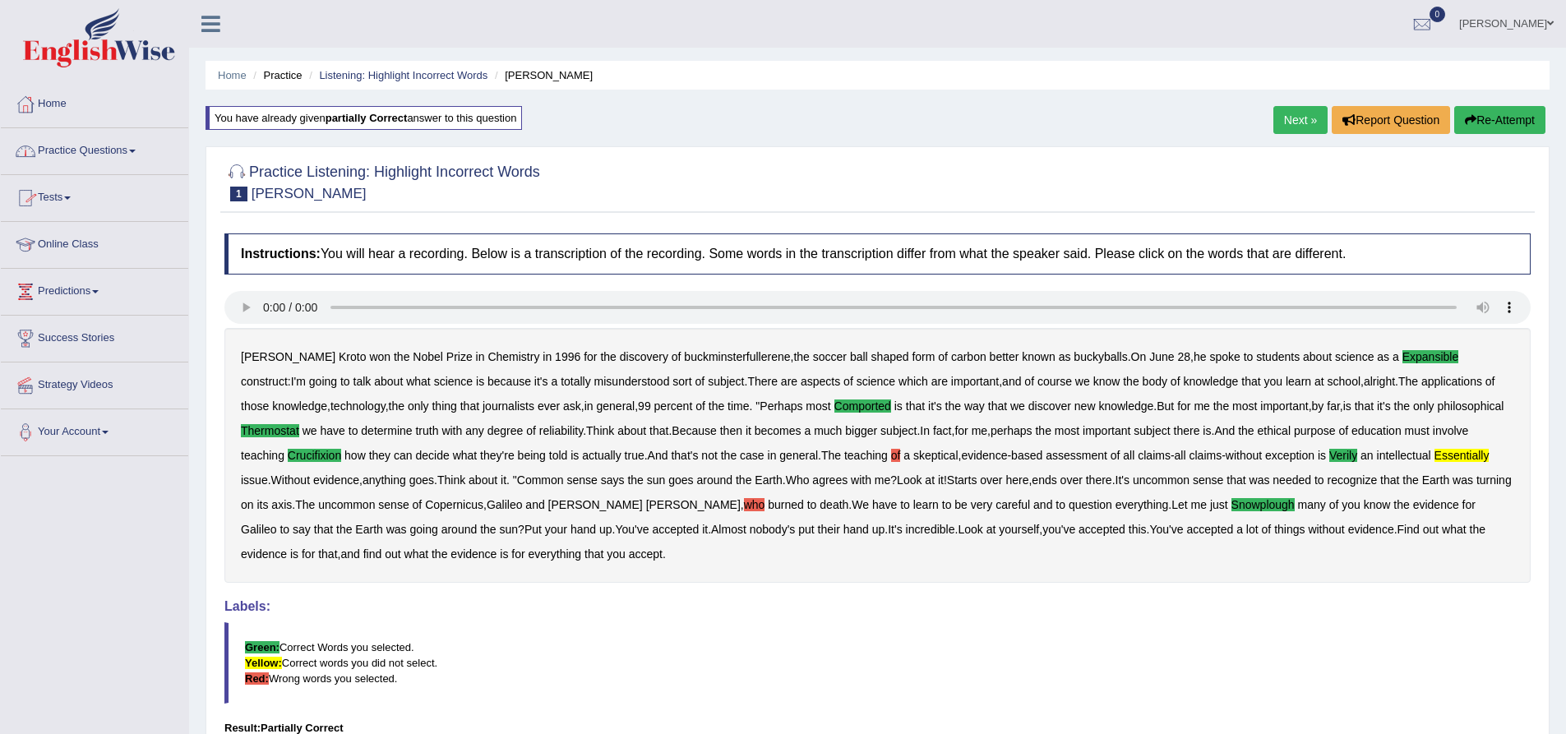
click at [130, 149] on link "Practice Questions" at bounding box center [94, 148] width 187 height 41
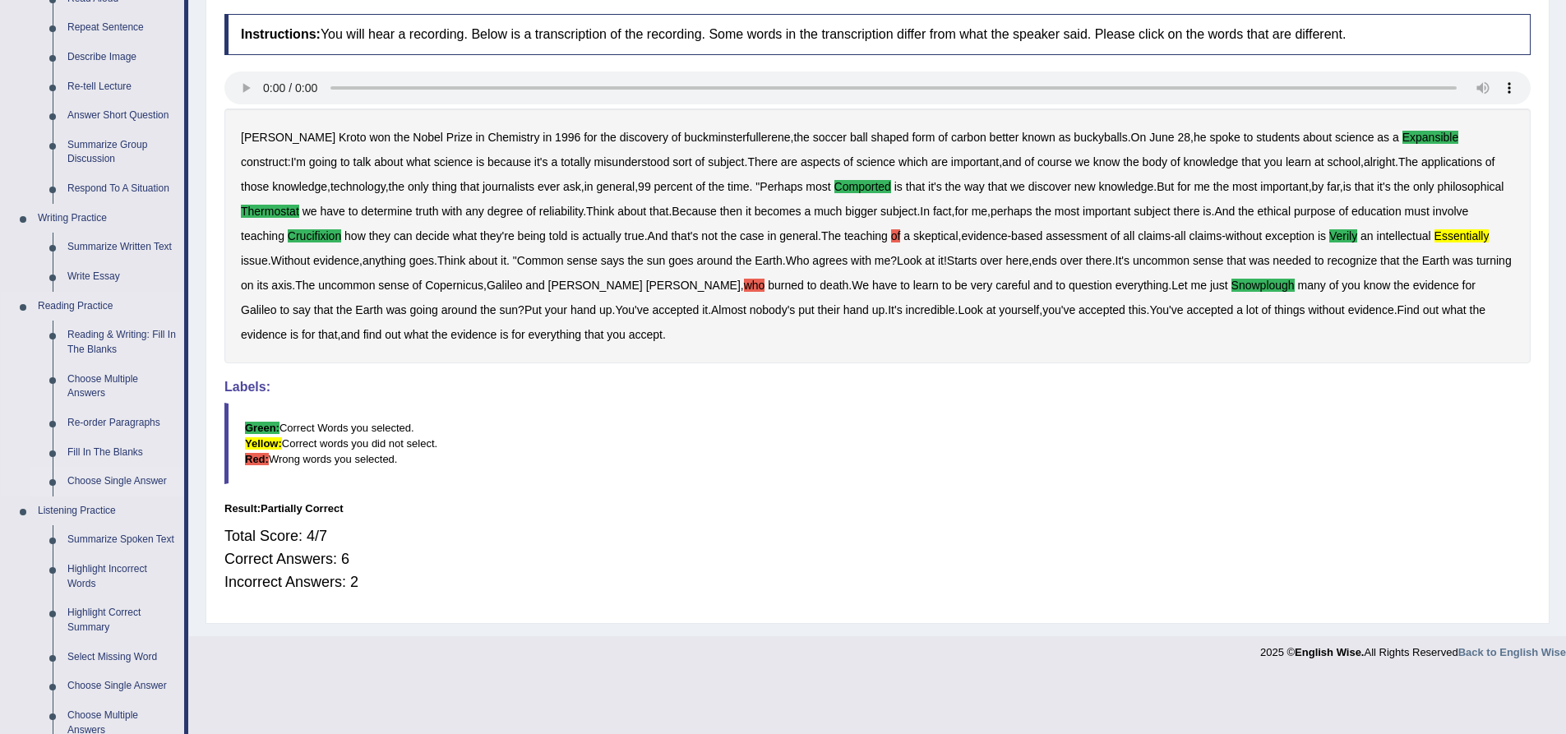
scroll to position [247, 0]
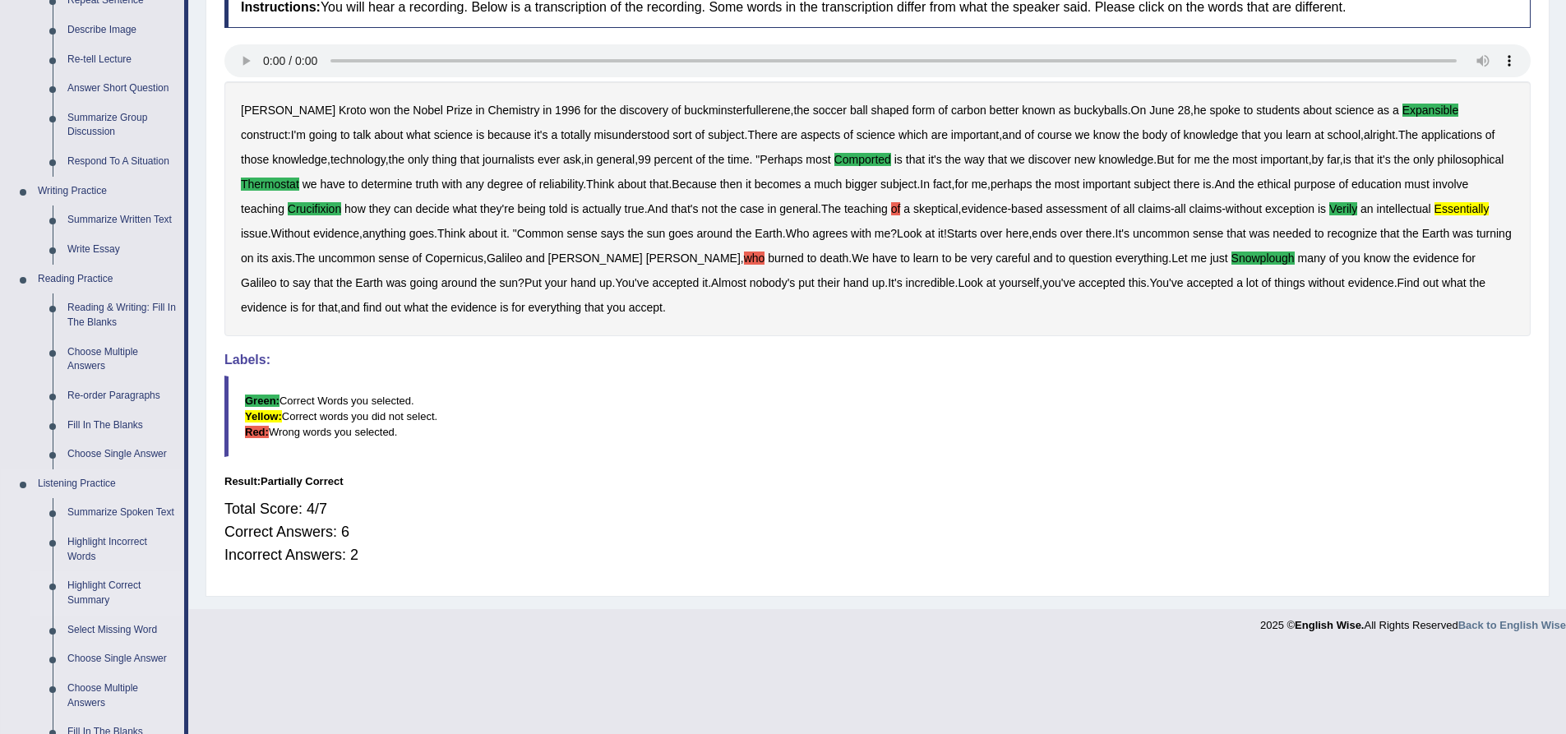
click at [111, 585] on link "Highlight Correct Summary" at bounding box center [122, 593] width 124 height 44
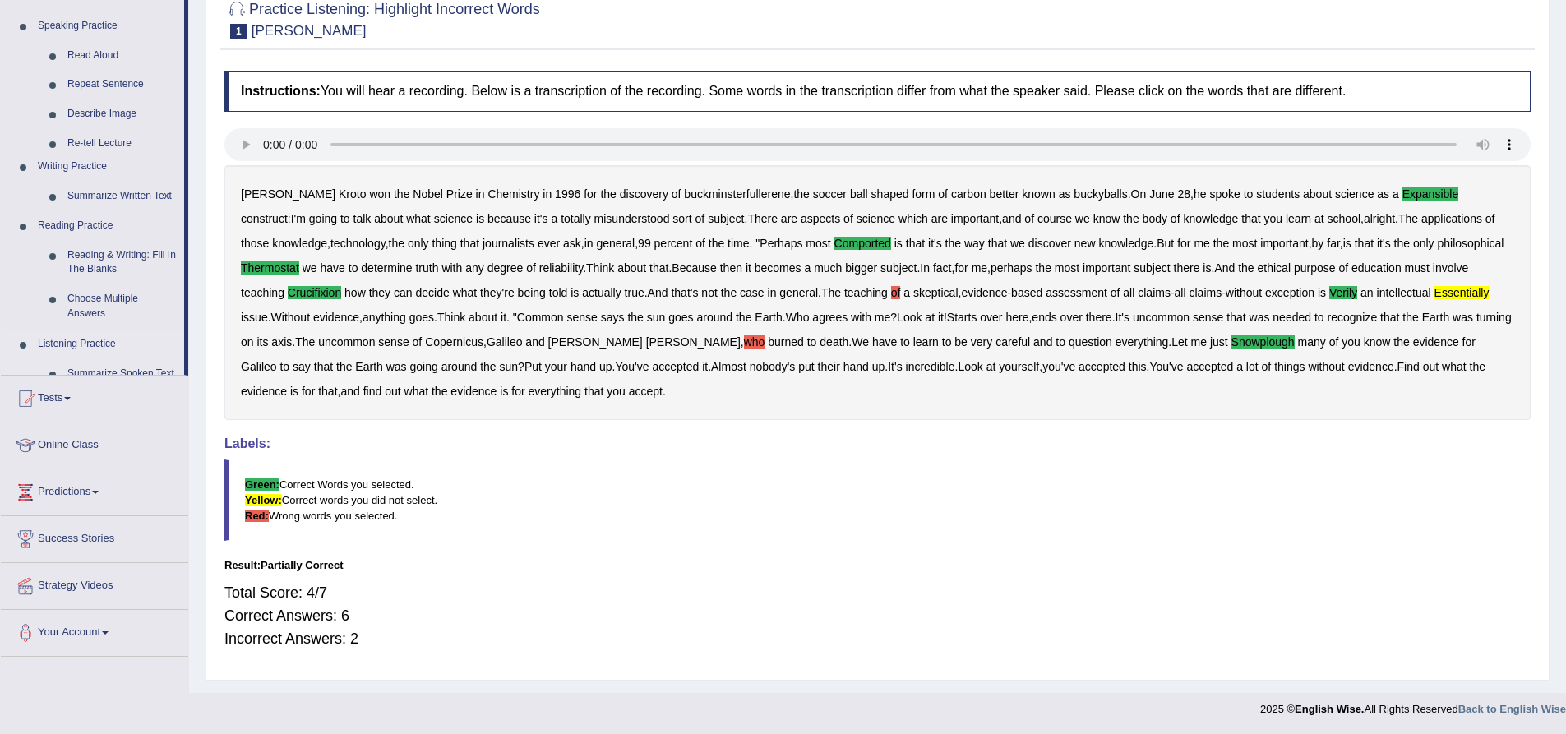
scroll to position [163, 0]
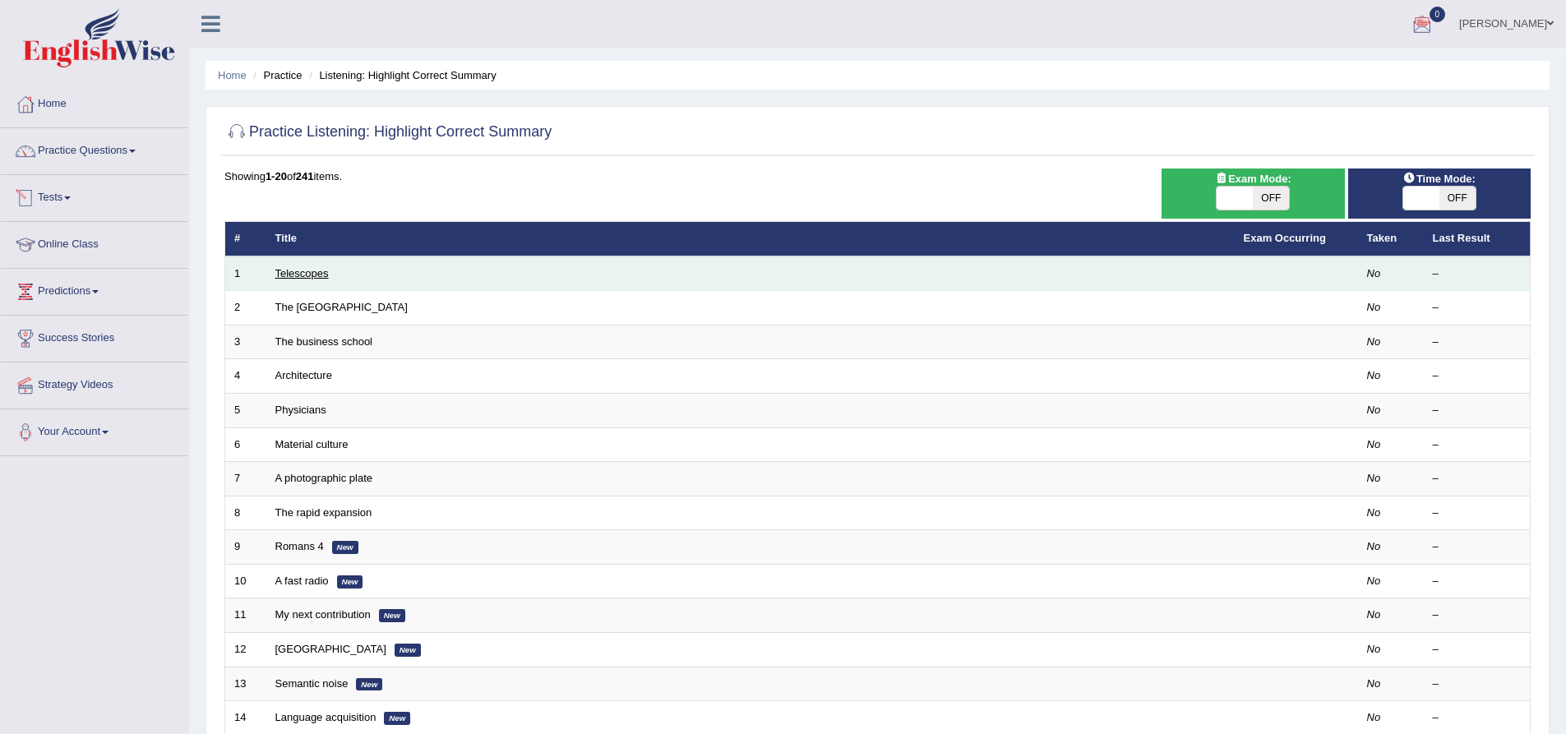
click at [293, 270] on link "Telescopes" at bounding box center [301, 273] width 53 height 12
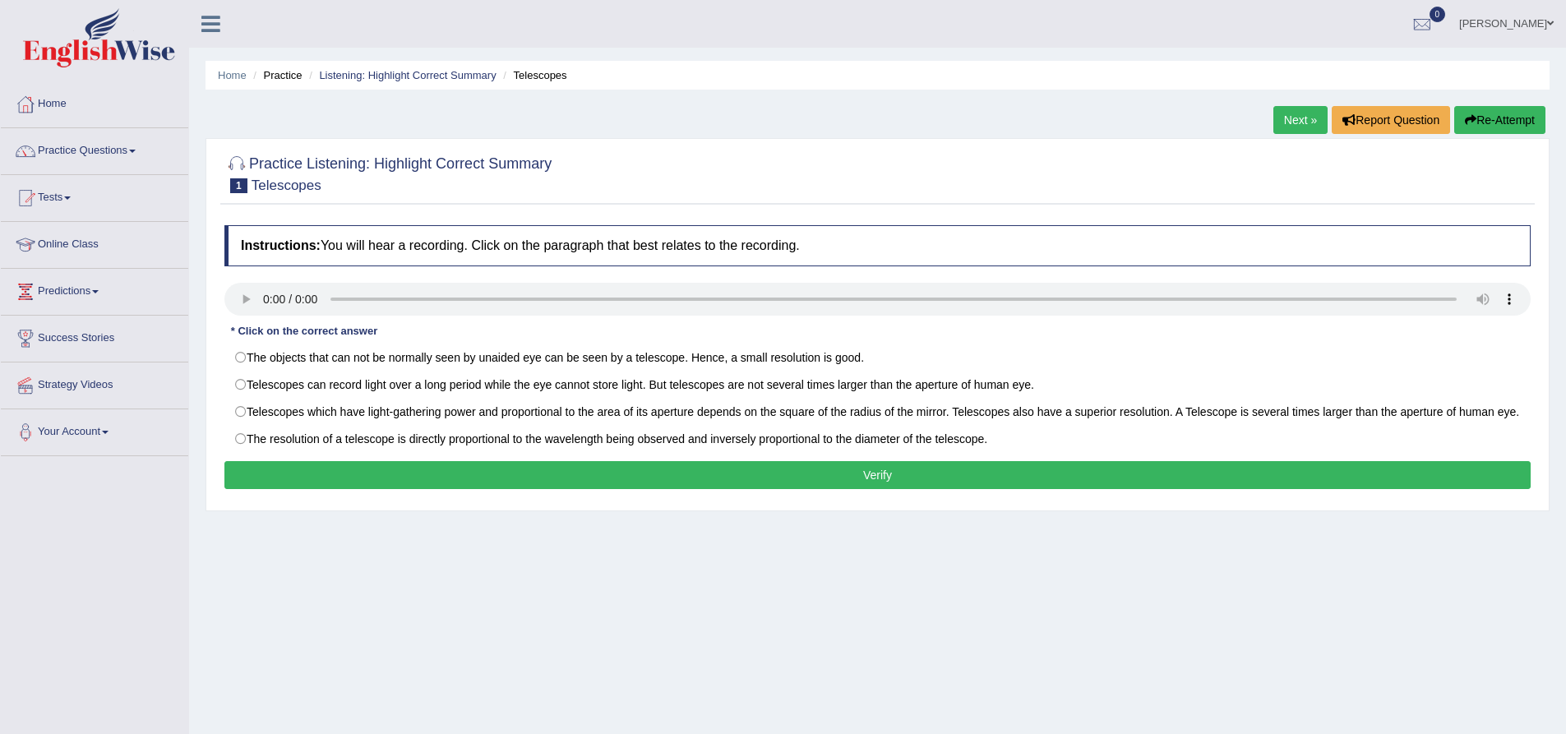
drag, startPoint x: 529, startPoint y: 570, endPoint x: 588, endPoint y: 562, distance: 59.8
click at [529, 570] on div "Home Practice Listening: Highlight Correct Summary Telescopes Next » Report Que…" at bounding box center [877, 411] width 1377 height 822
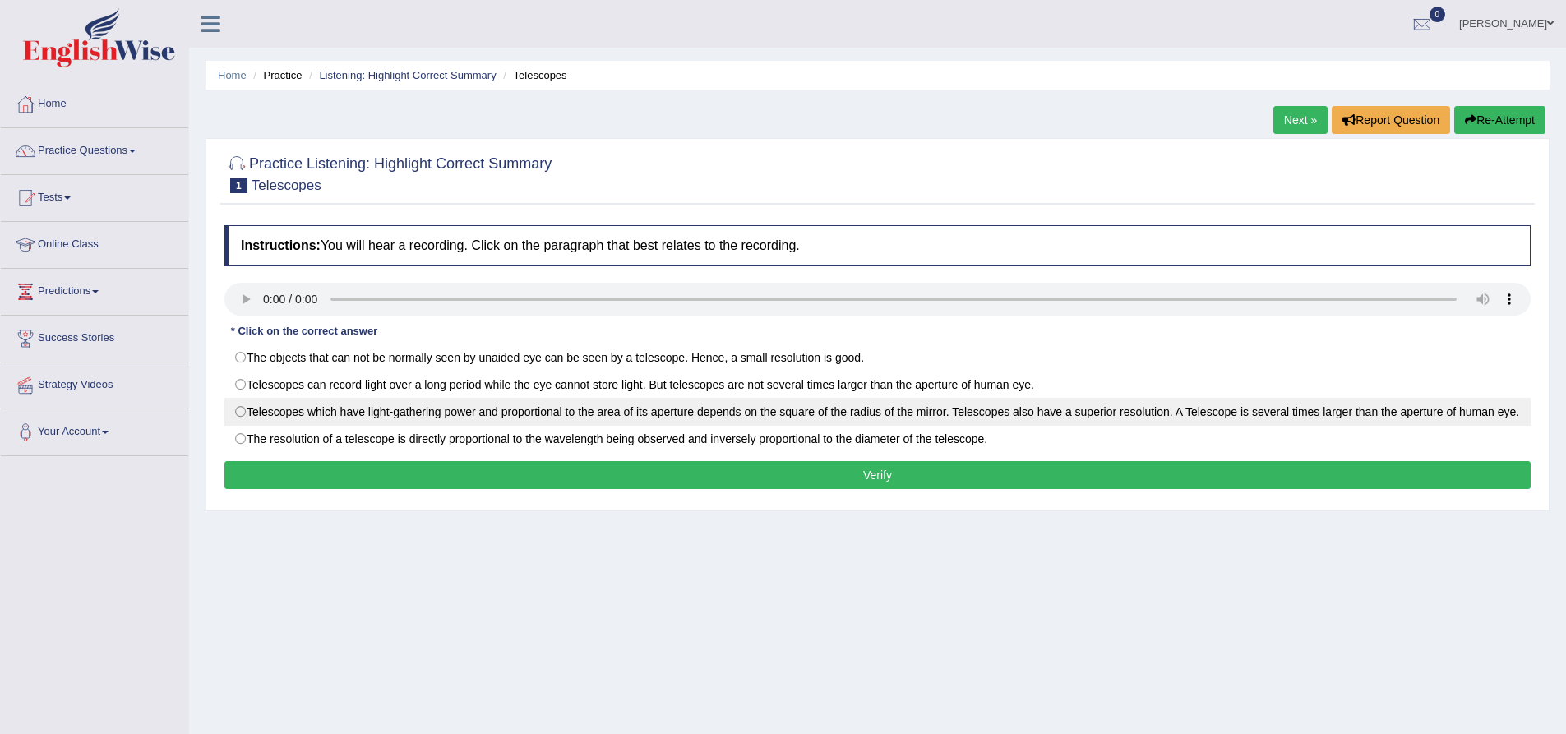
click at [242, 410] on label "Telescopes which have light-gathering power and proportional to the area of its…" at bounding box center [877, 412] width 1306 height 28
radio input "true"
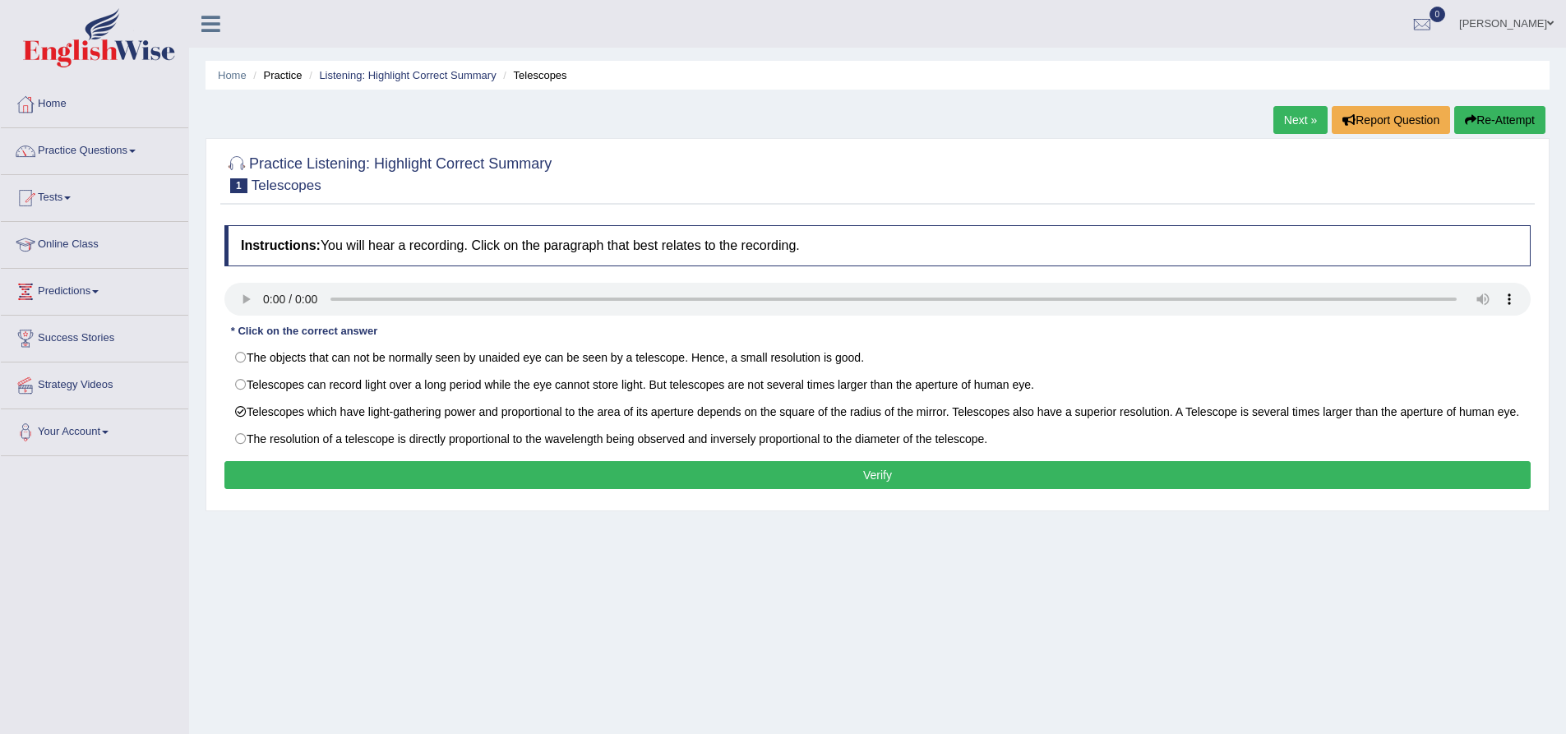
click at [873, 489] on button "Verify" at bounding box center [877, 475] width 1306 height 28
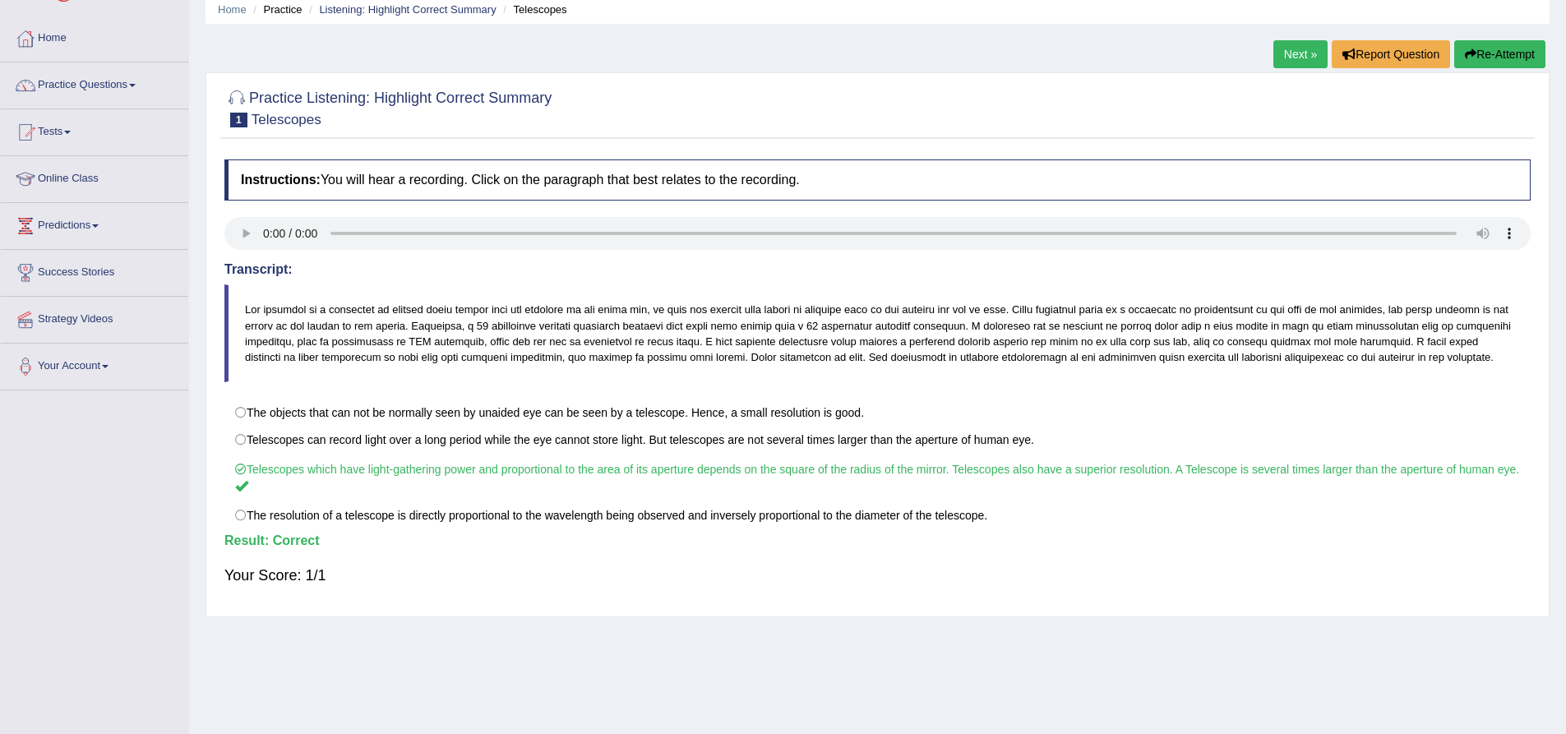
scroll to position [82, 0]
